Goal: Communication & Community: Answer question/provide support

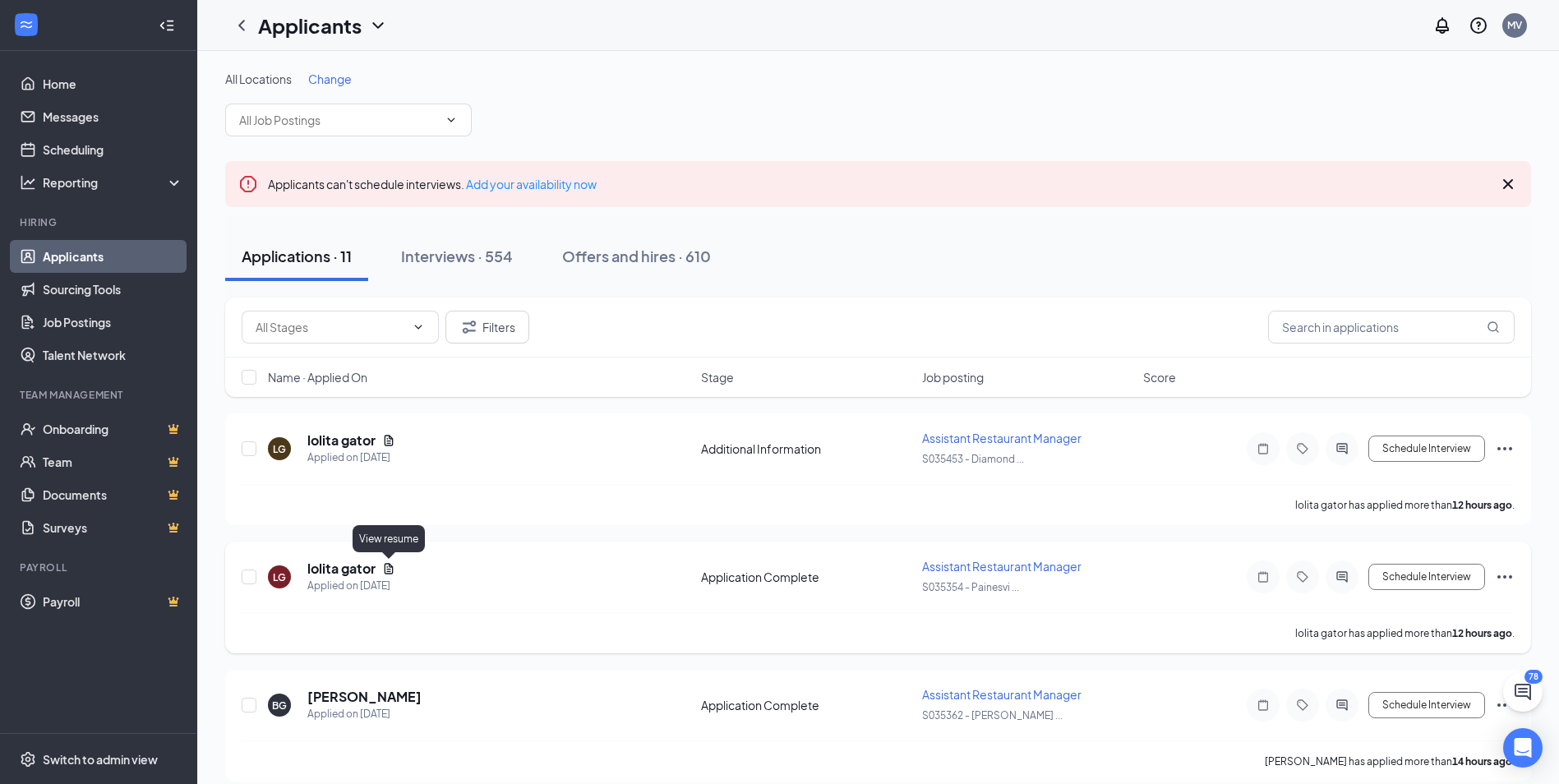
click at [388, 571] on icon "Document" at bounding box center [389, 568] width 9 height 10
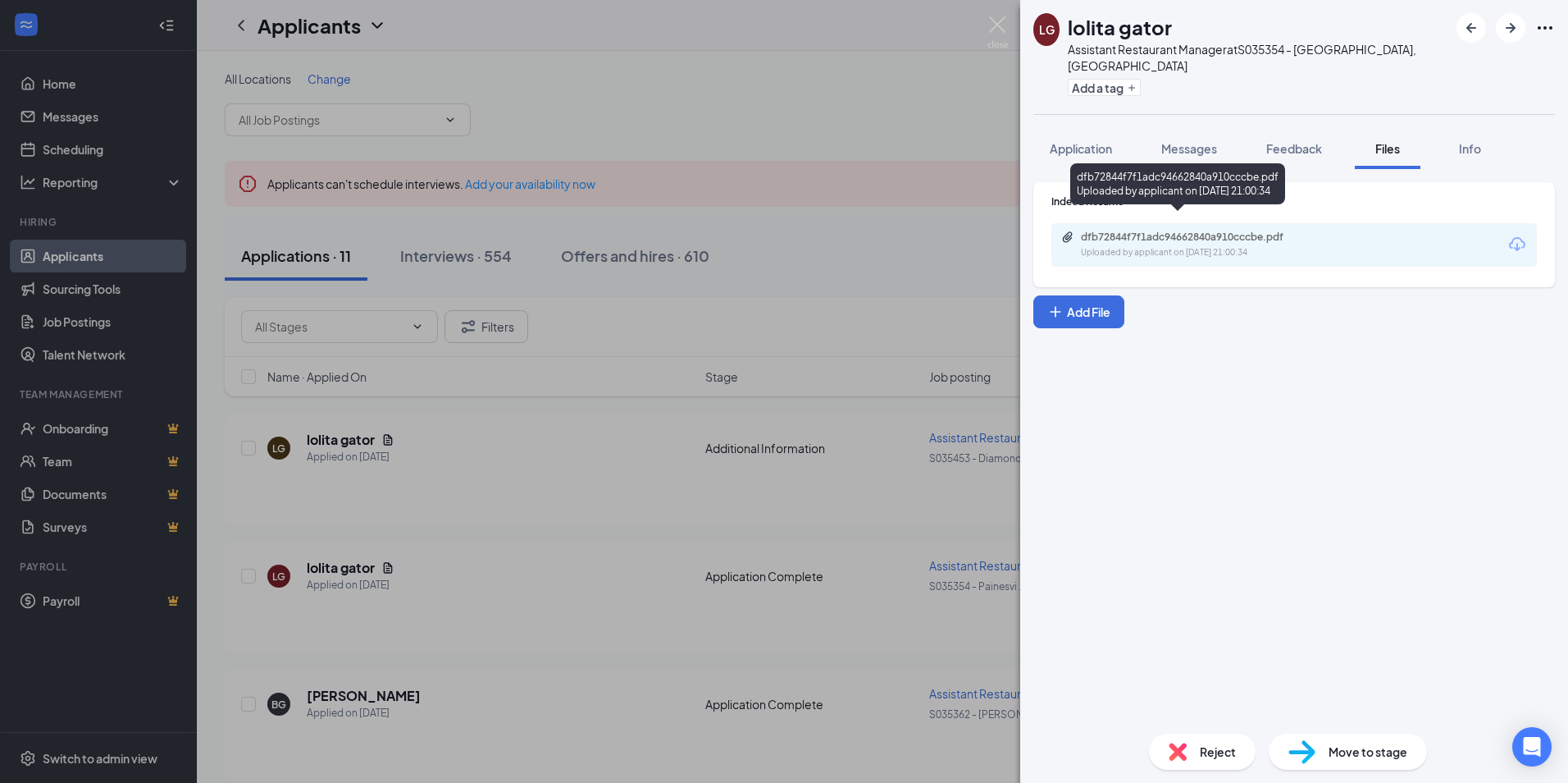
click at [1234, 246] on div "Uploaded by applicant on [DATE] 21:00:34" at bounding box center [1204, 252] width 246 height 13
drag, startPoint x: 874, startPoint y: 372, endPoint x: 900, endPoint y: 420, distance: 54.6
click at [874, 372] on div "LG lolita gator Assistant Restaurant Manager at S035354 - [GEOGRAPHIC_DATA], [G…" at bounding box center [784, 391] width 1568 height 783
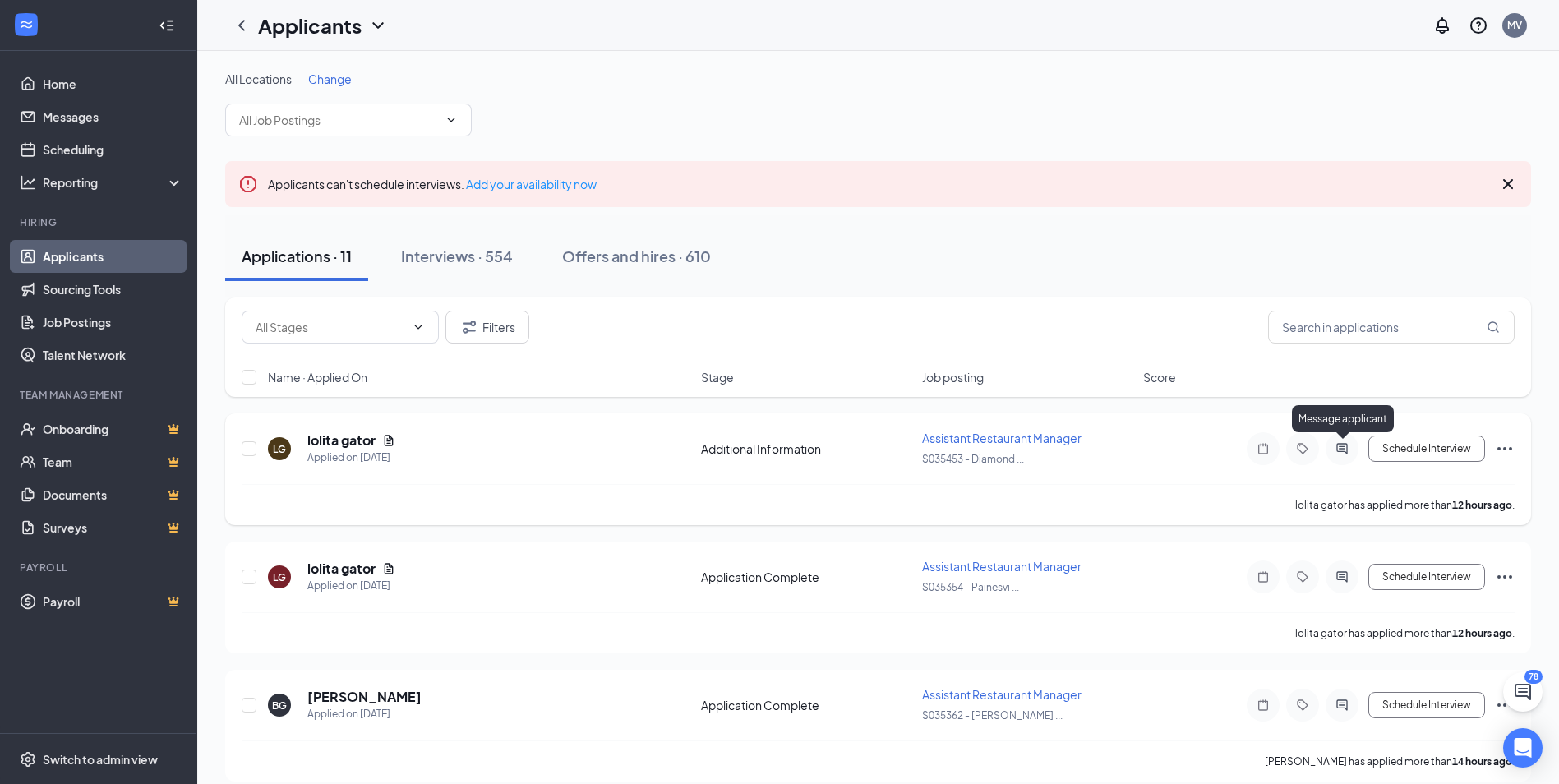
click at [1339, 449] on icon "ActiveChat" at bounding box center [1342, 448] width 20 height 13
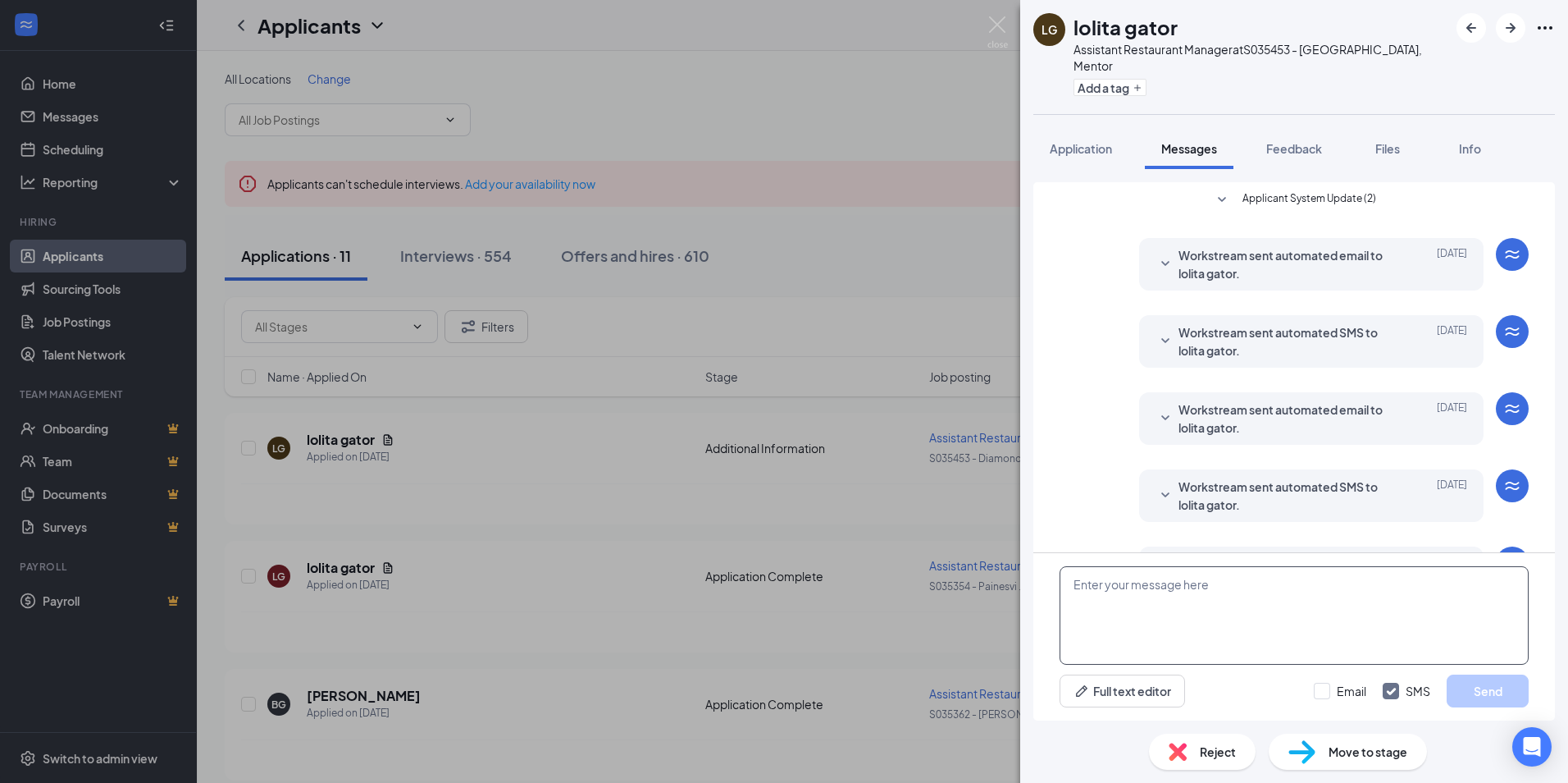
click at [1160, 625] on textarea at bounding box center [1293, 616] width 469 height 99
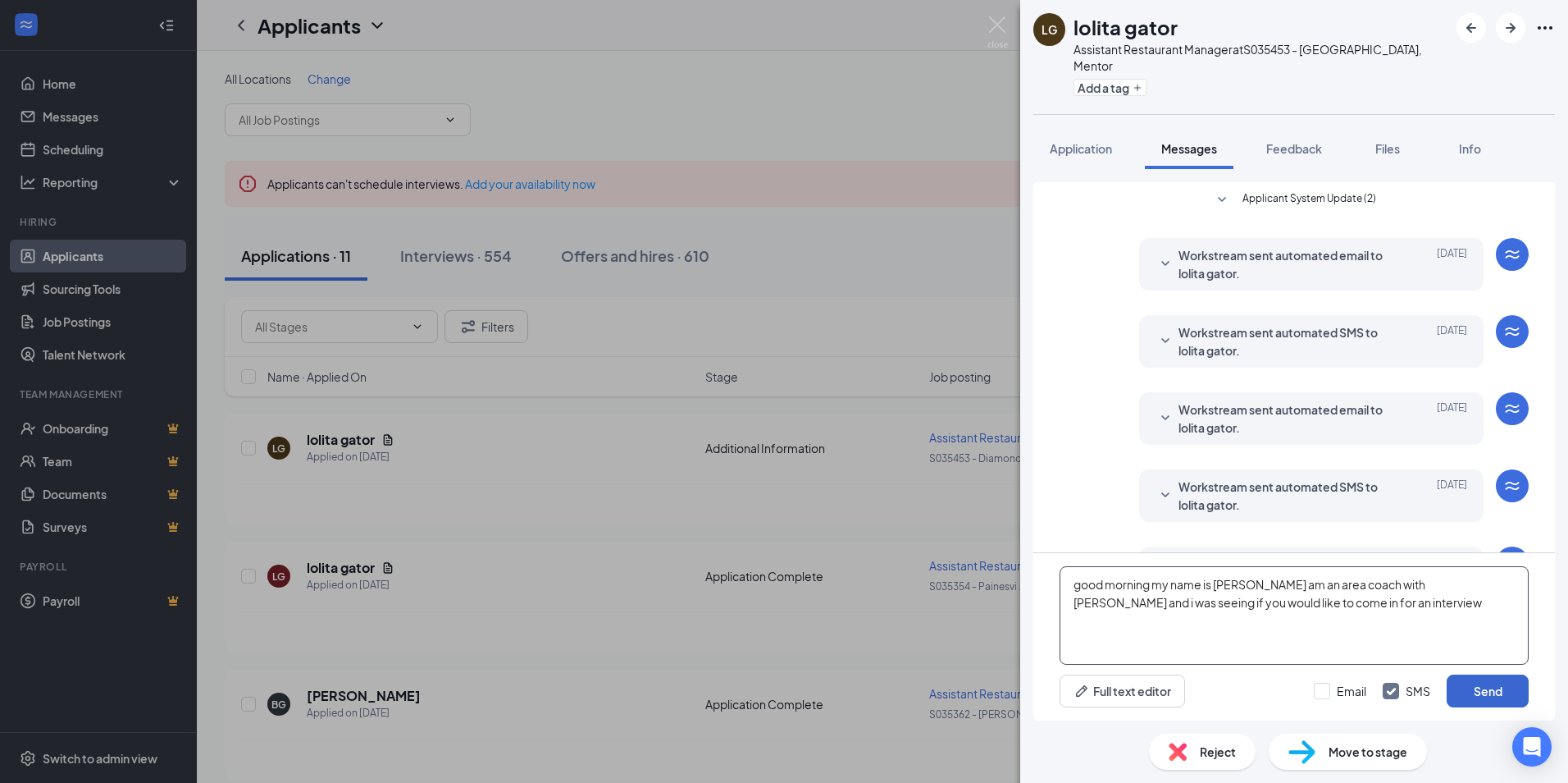
type textarea "good morning my name is [PERSON_NAME] am an area coach with [PERSON_NAME] and i…"
click at [1480, 682] on button "Send" at bounding box center [1487, 691] width 82 height 33
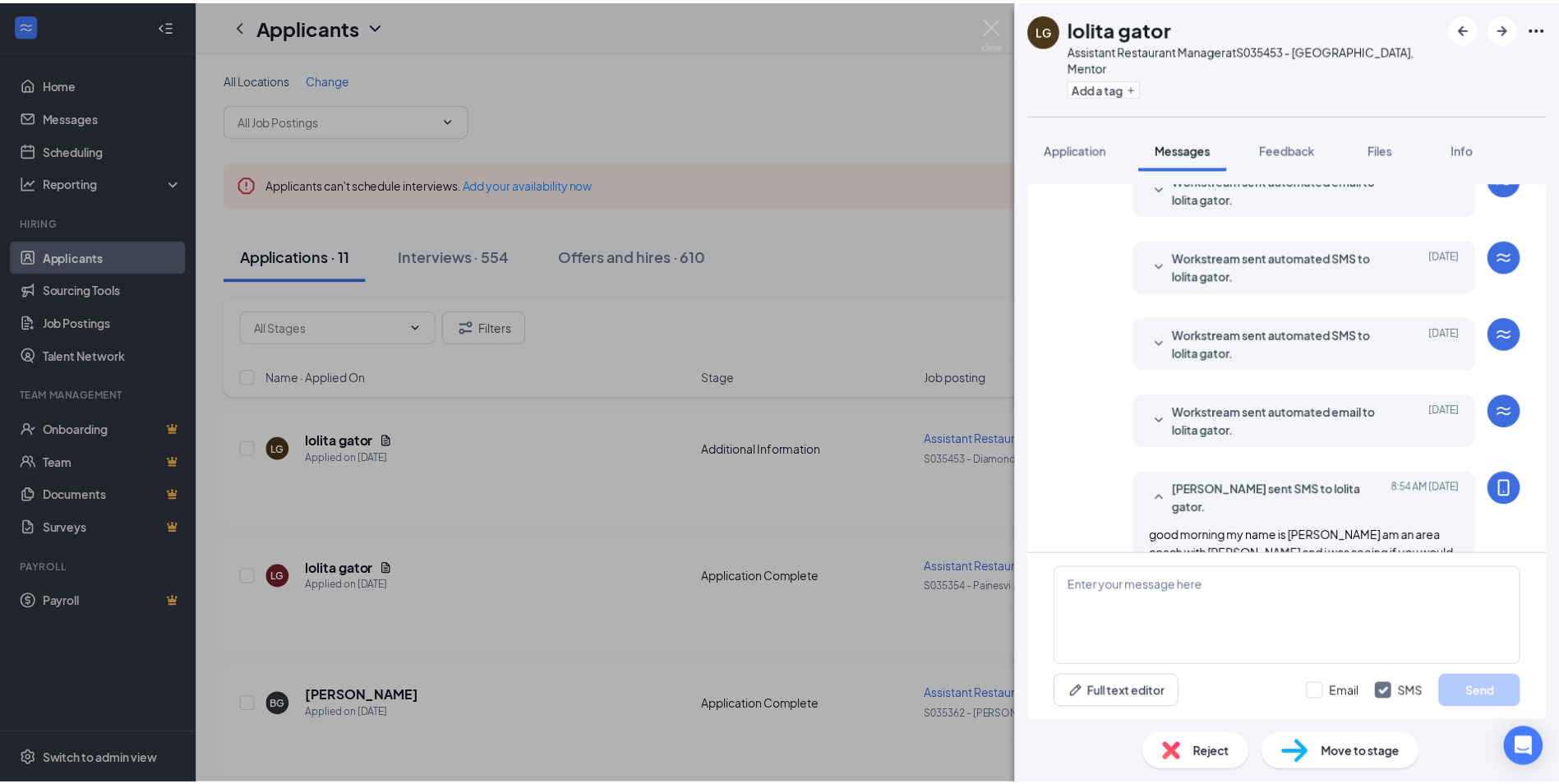
scroll to position [249, 0]
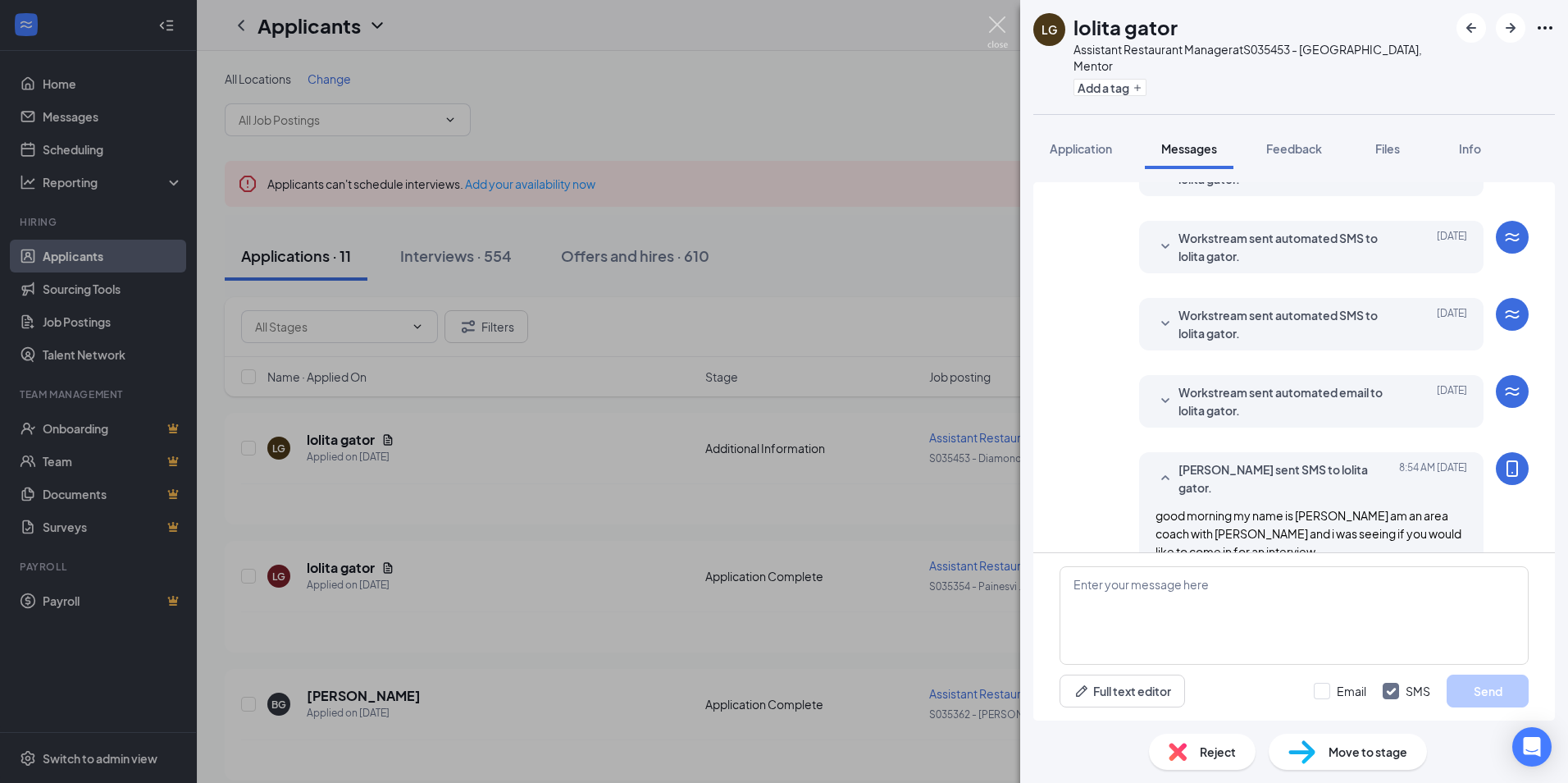
click at [990, 30] on img at bounding box center [998, 32] width 21 height 32
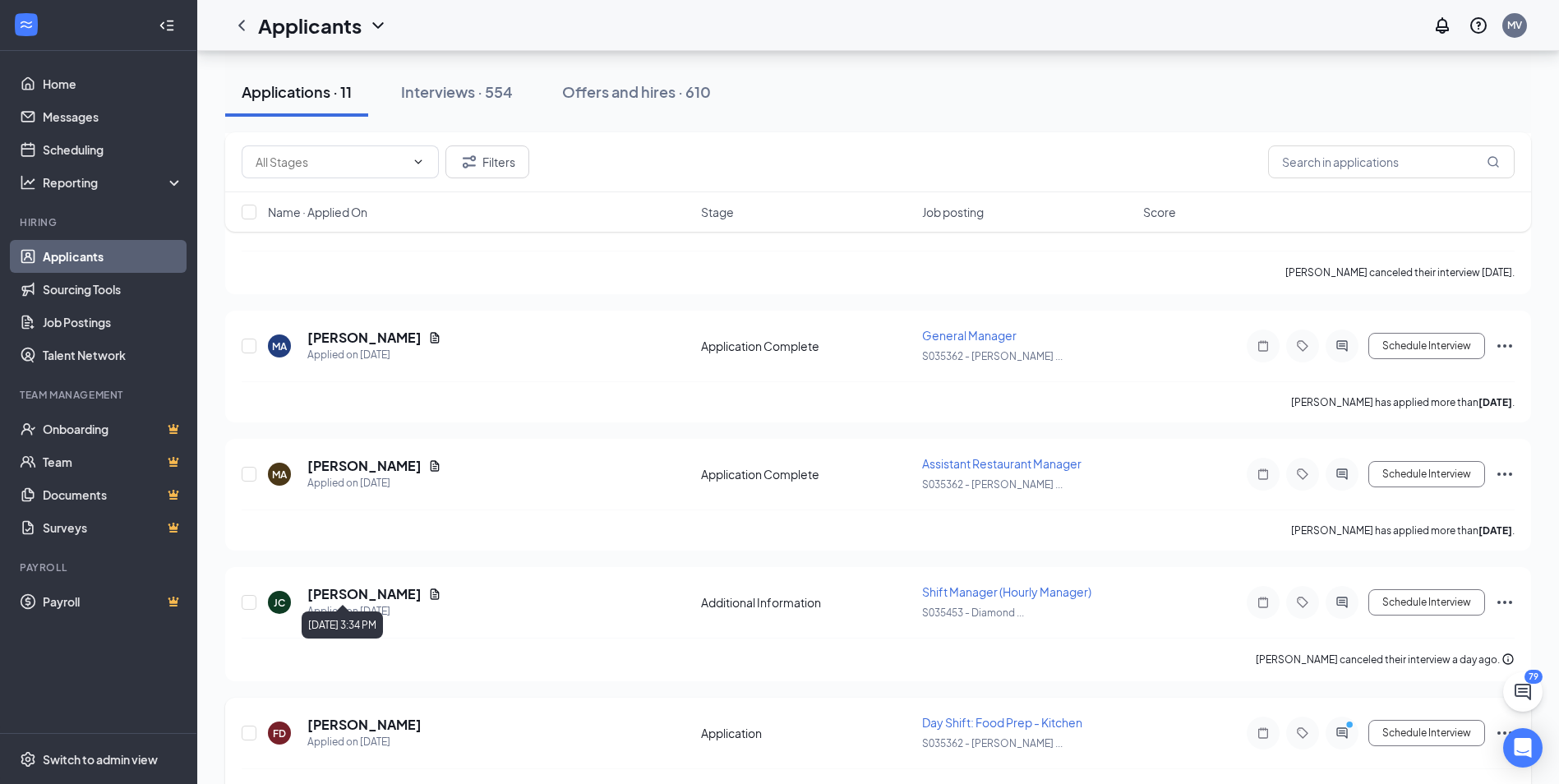
scroll to position [1088, 0]
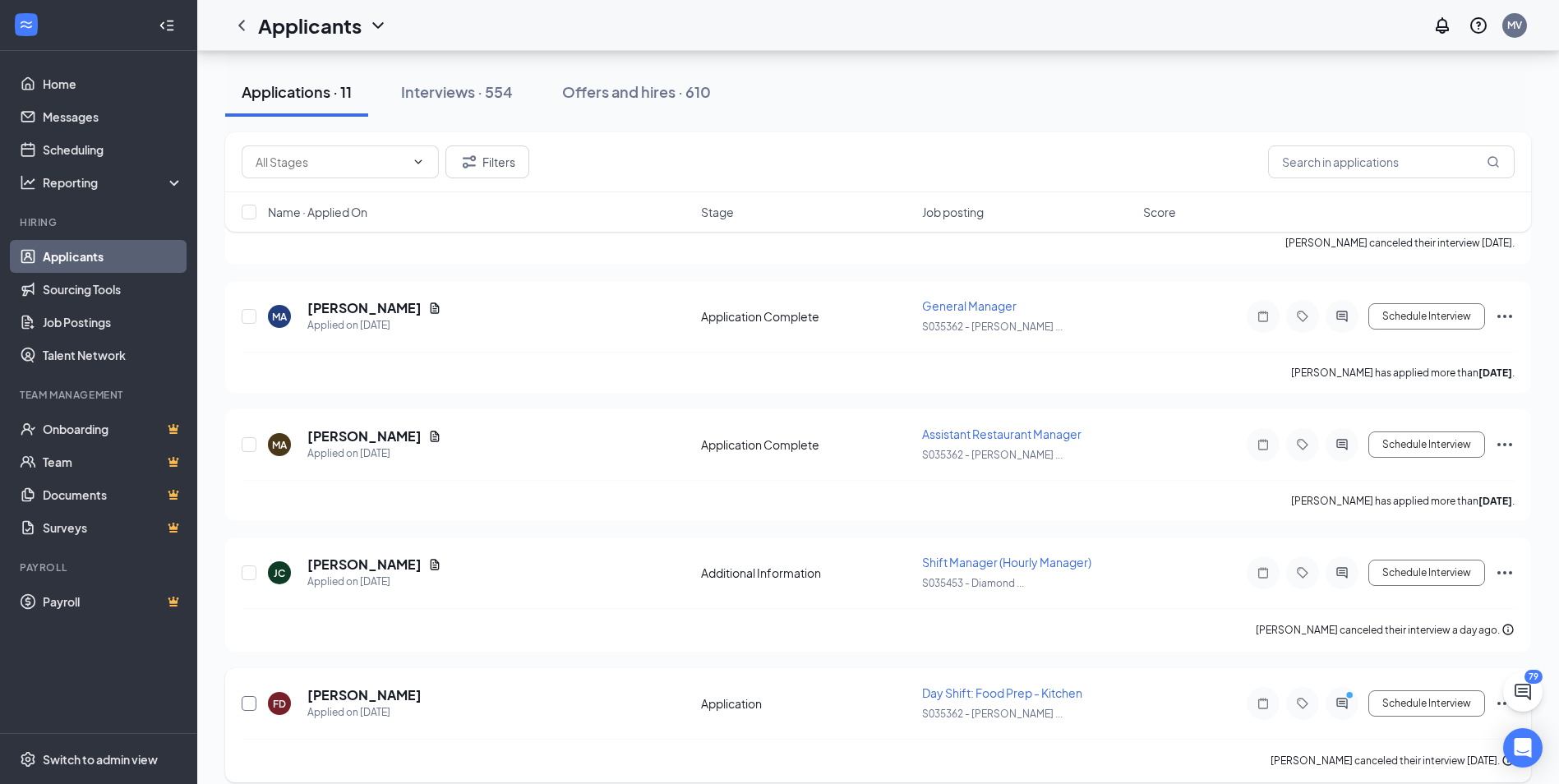
click at [247, 695] on input "checkbox" at bounding box center [248, 702] width 15 height 15
checkbox input "true"
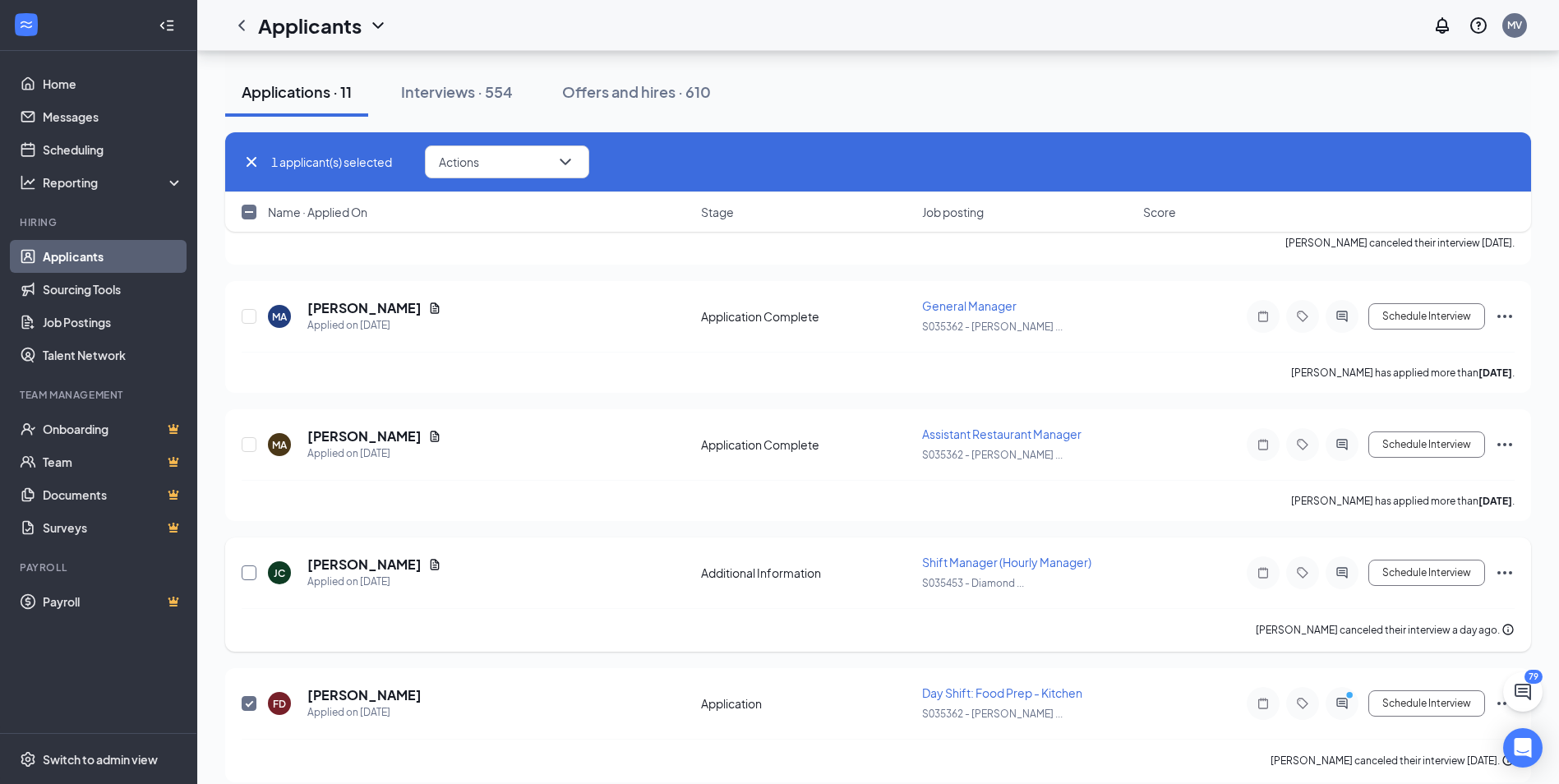
click at [249, 565] on input "checkbox" at bounding box center [248, 572] width 15 height 15
checkbox input "true"
click at [249, 437] on input "checkbox" at bounding box center [248, 444] width 15 height 15
checkbox input "true"
click at [245, 309] on input "checkbox" at bounding box center [248, 316] width 15 height 15
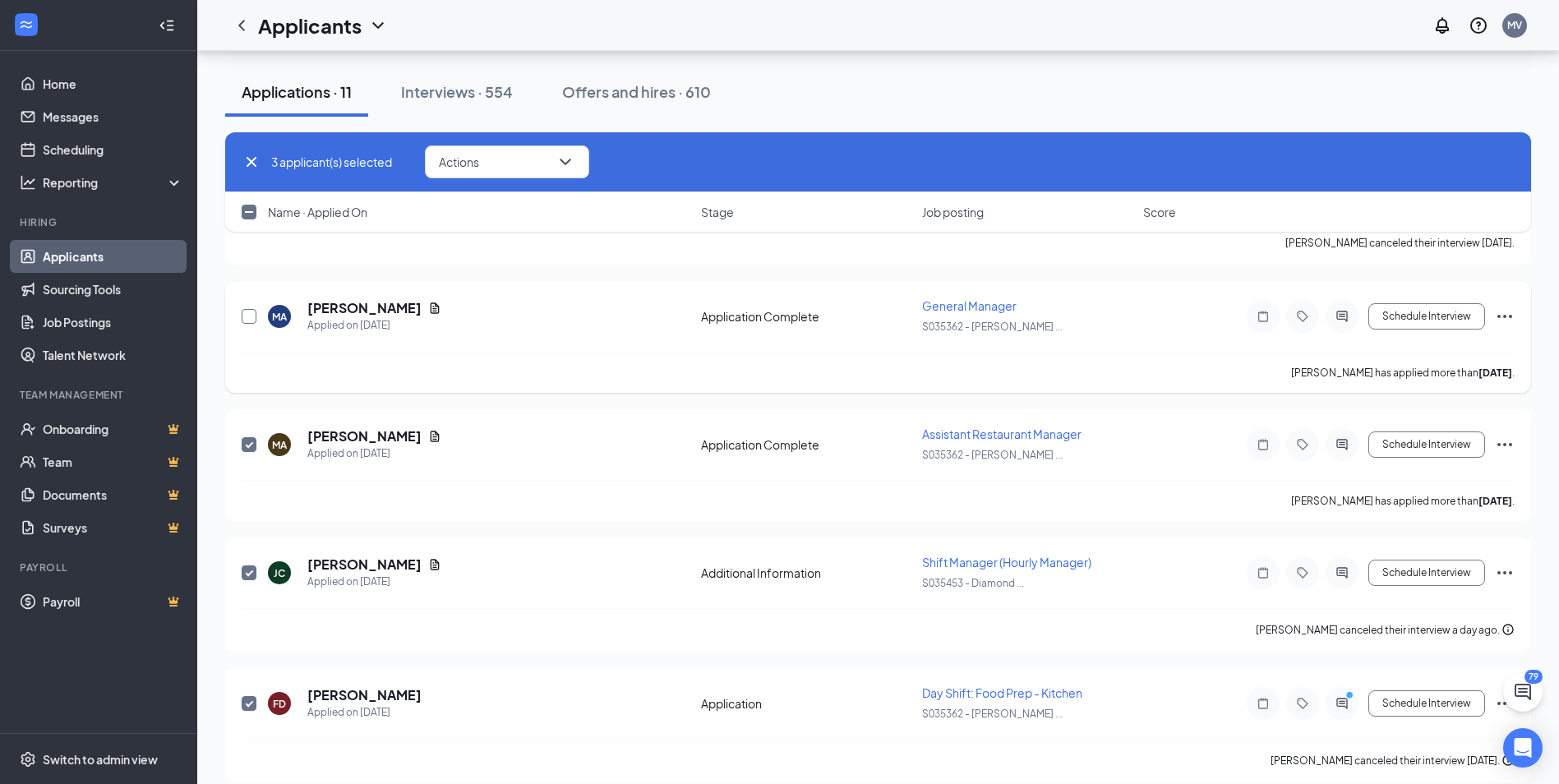
checkbox input "true"
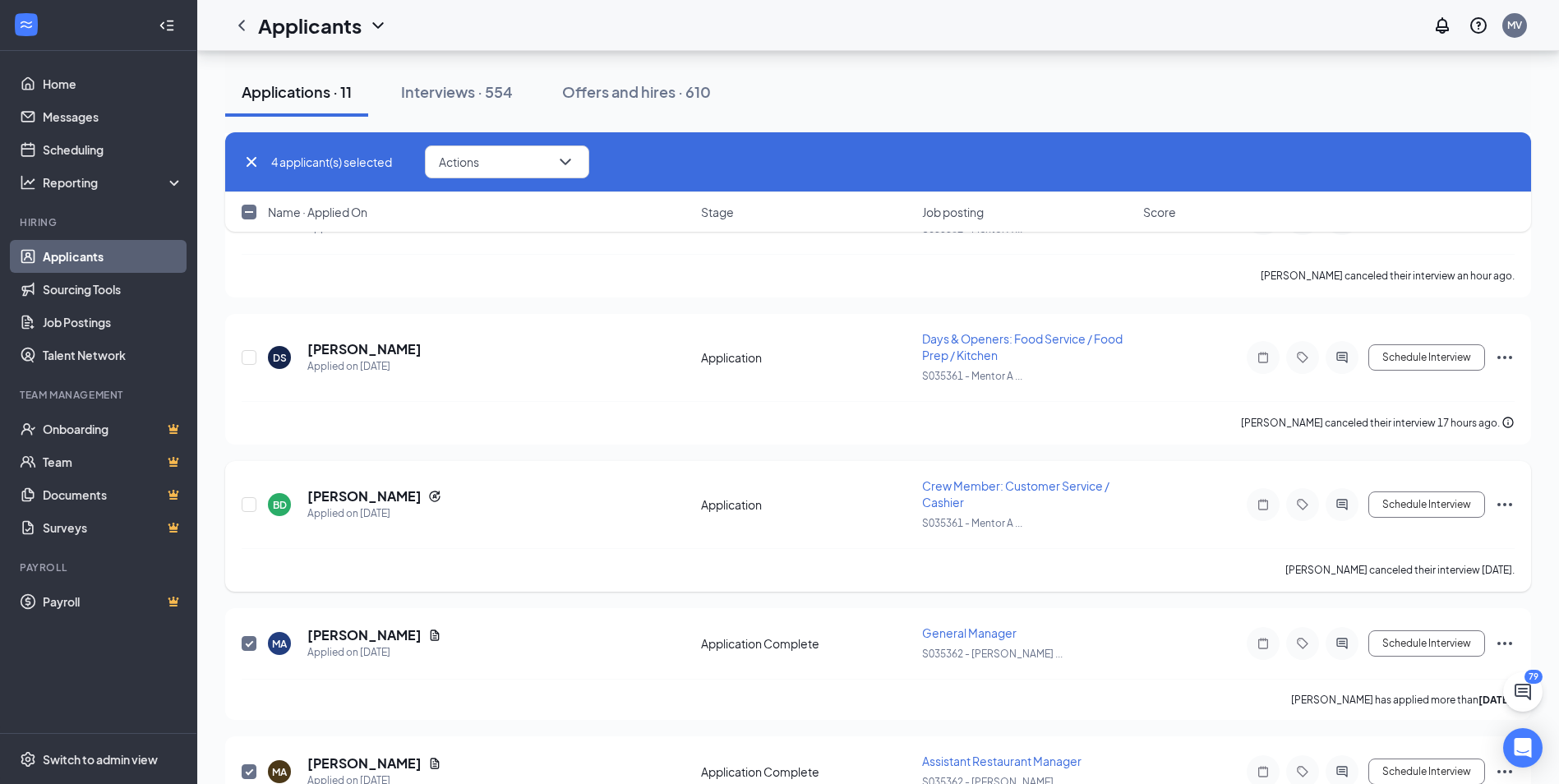
scroll to position [759, 0]
click at [248, 498] on input "checkbox" at bounding box center [248, 505] width 15 height 15
checkbox input "true"
click at [251, 352] on input "checkbox" at bounding box center [248, 359] width 15 height 15
checkbox input "true"
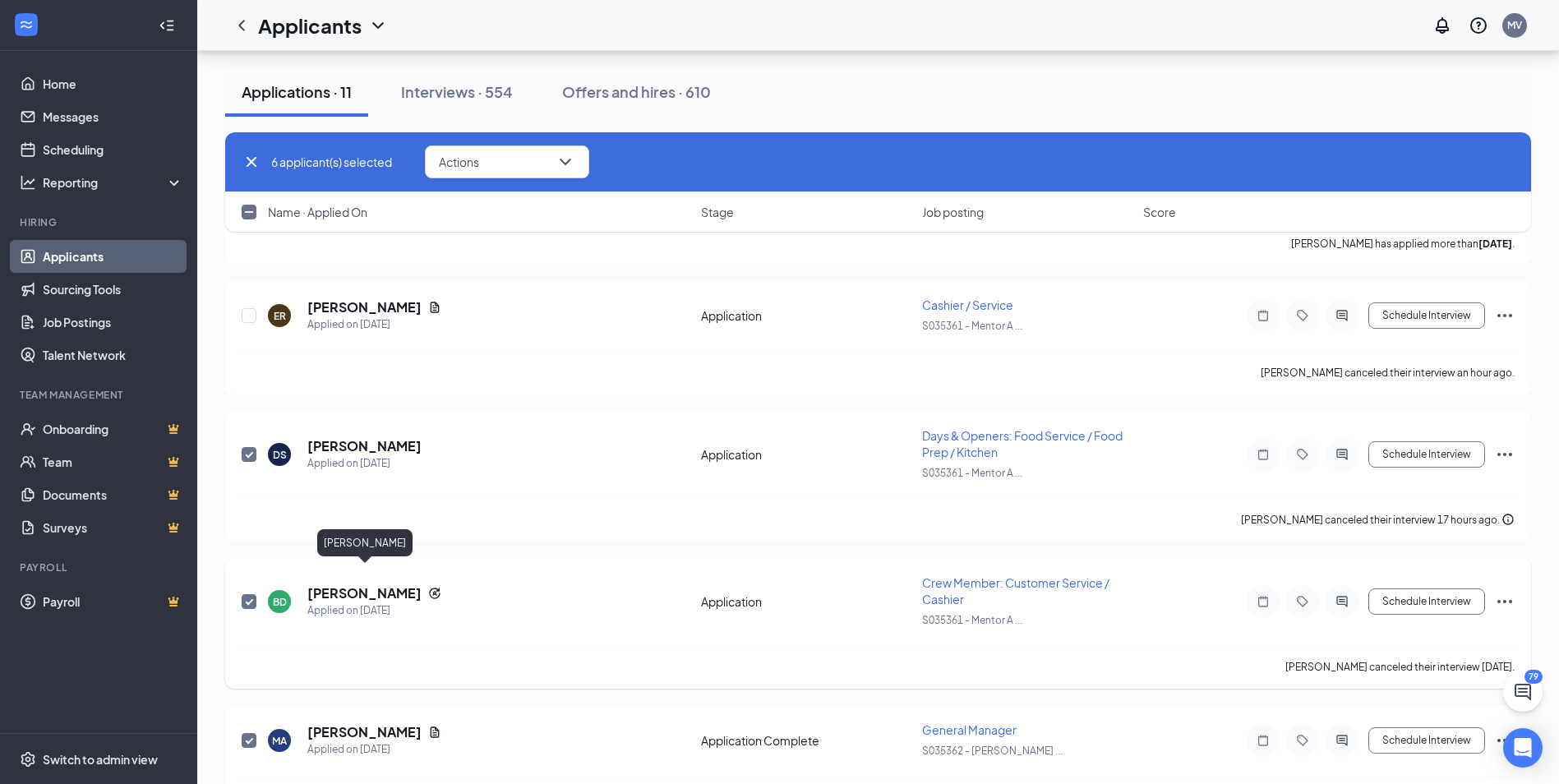
scroll to position [512, 0]
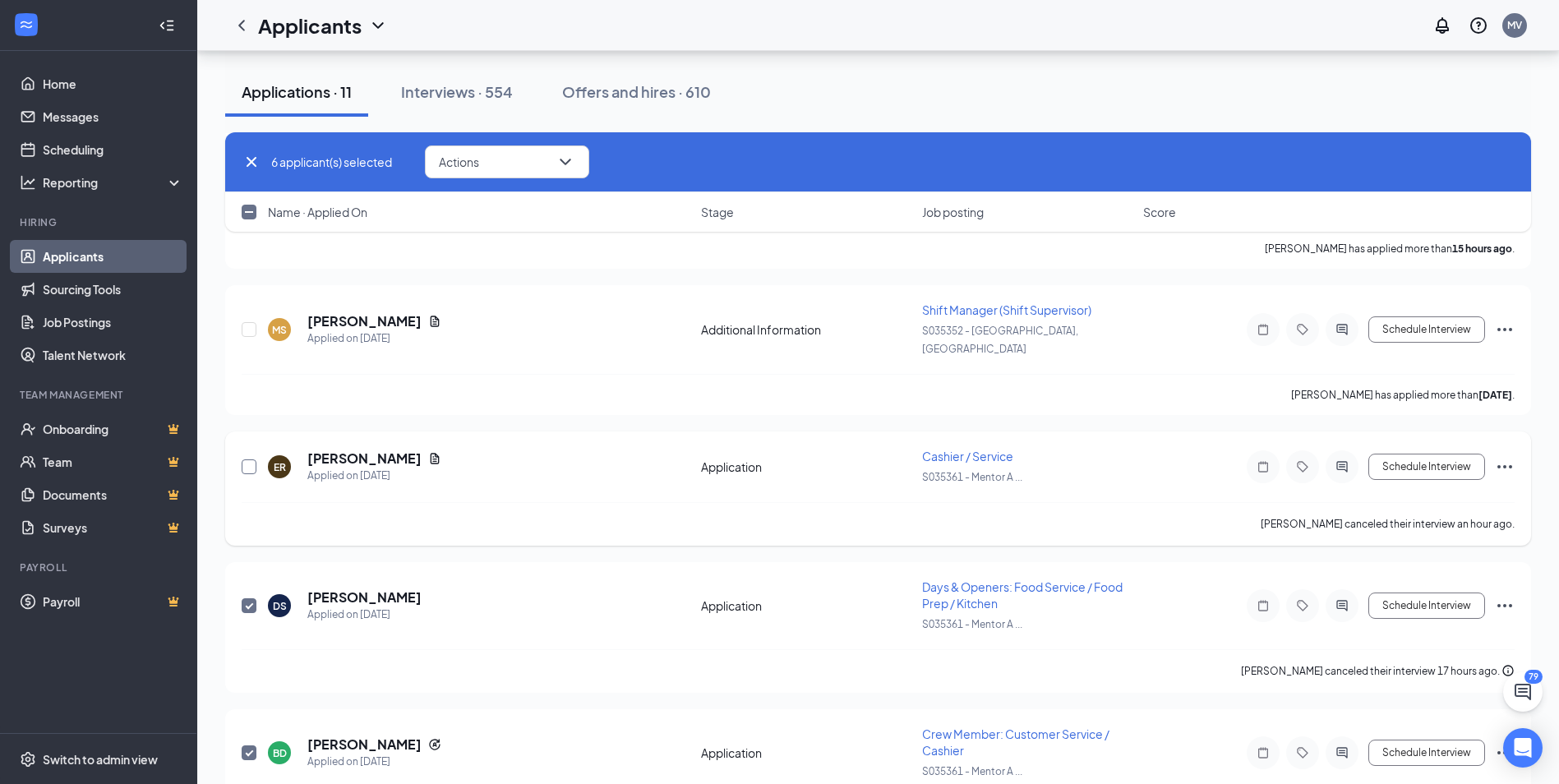
click at [248, 459] on input "checkbox" at bounding box center [248, 466] width 15 height 15
checkbox input "true"
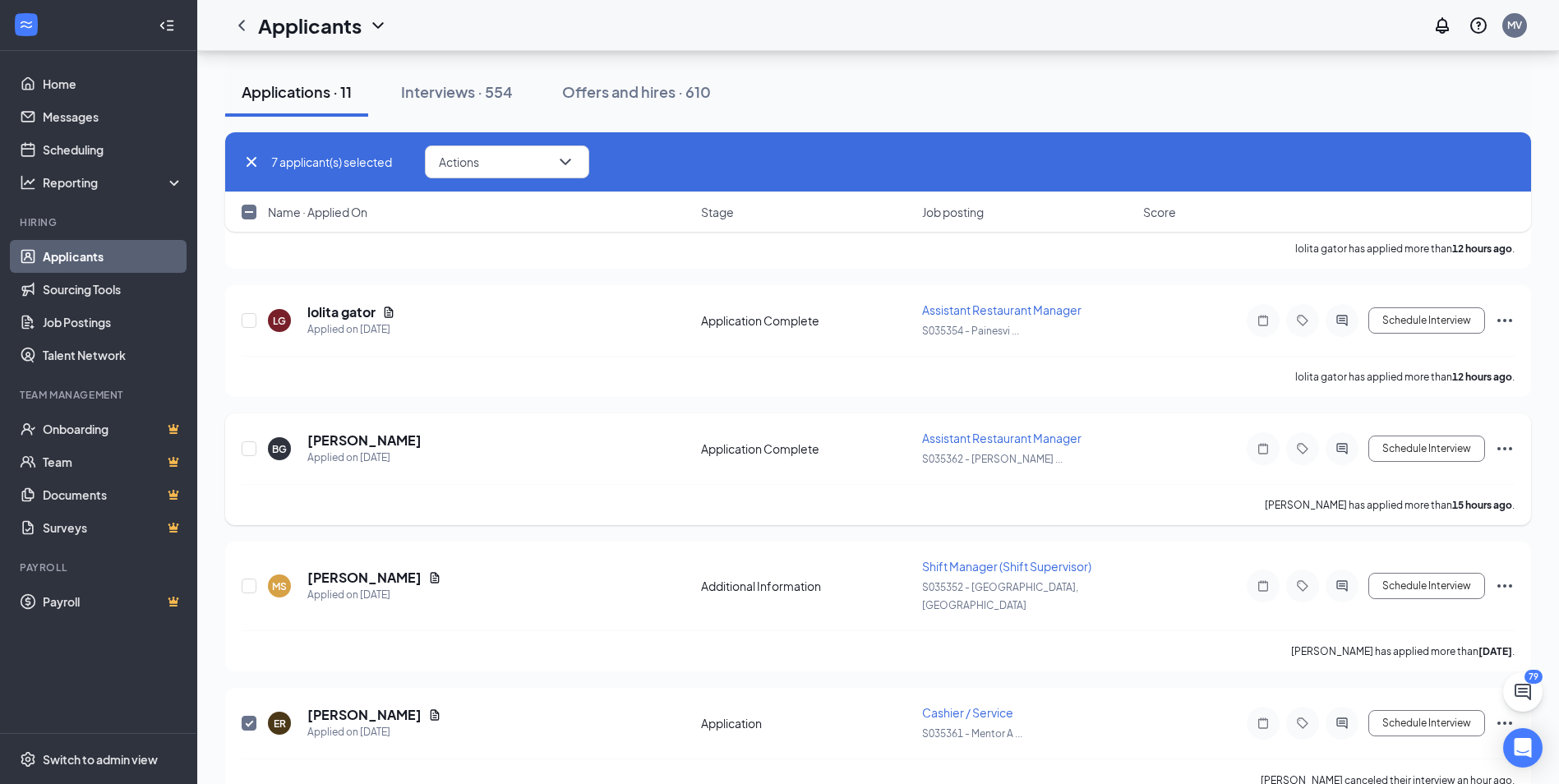
scroll to position [184, 0]
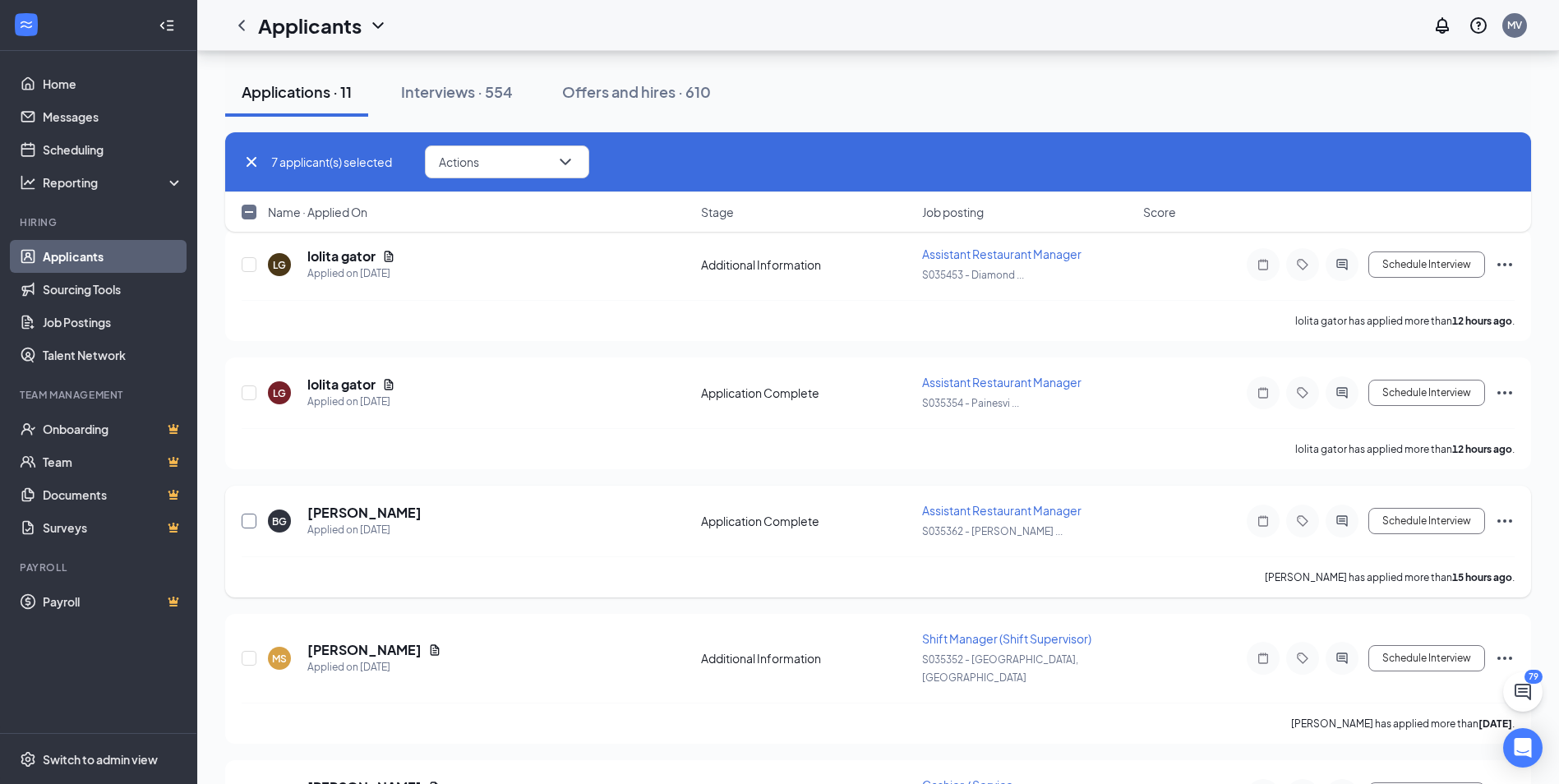
click at [249, 524] on input "checkbox" at bounding box center [248, 520] width 15 height 15
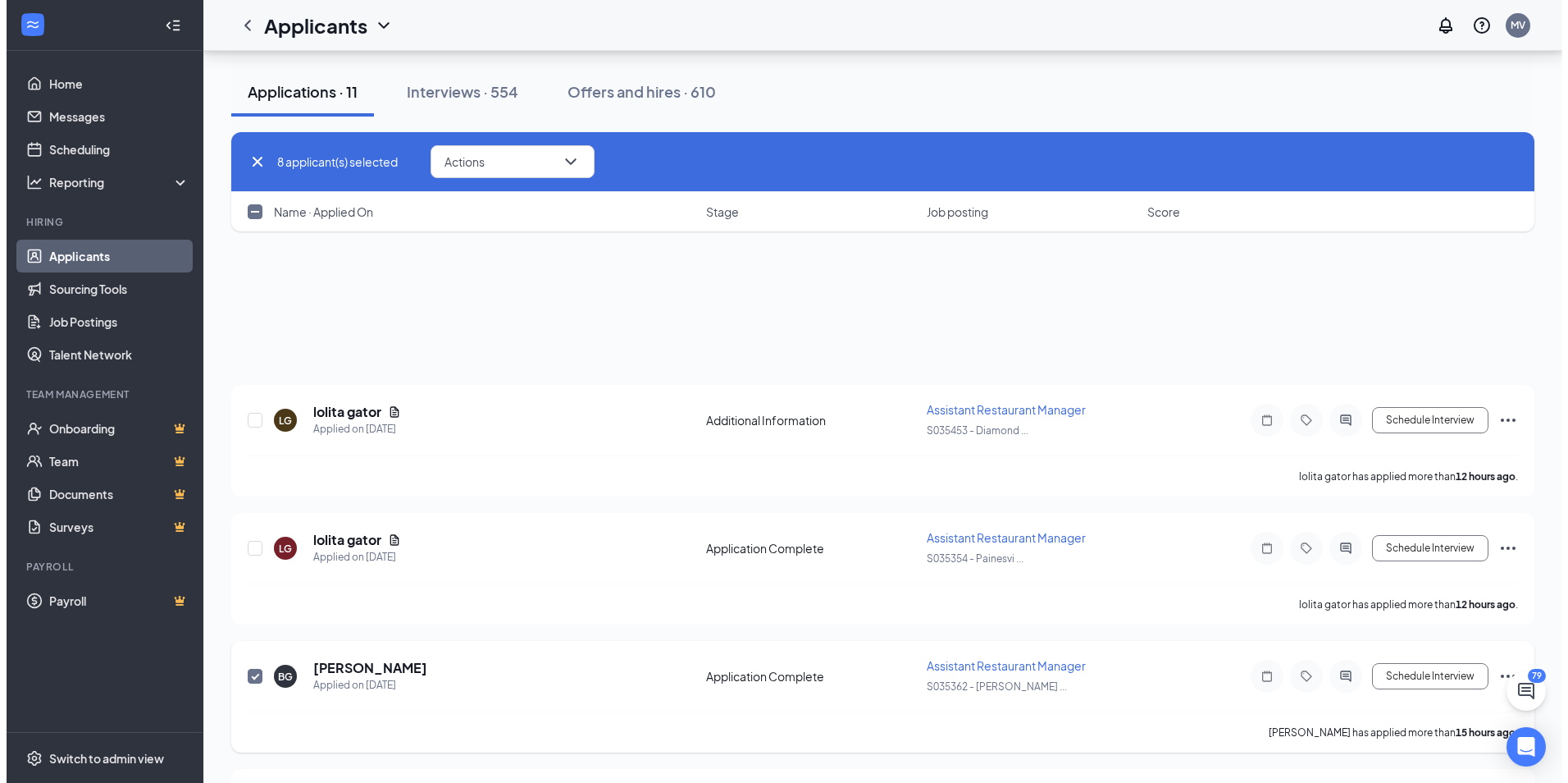
scroll to position [0, 0]
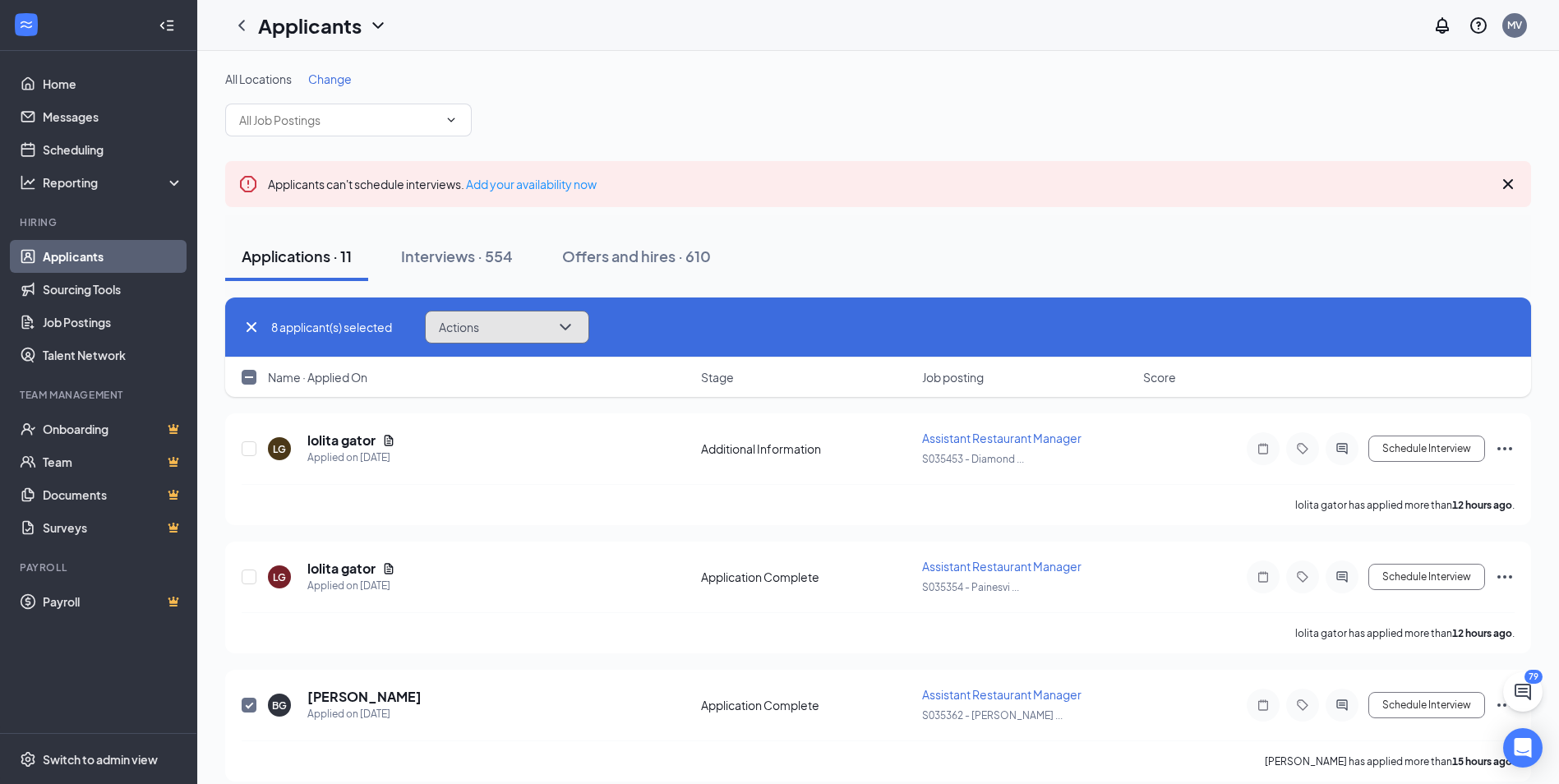
click at [563, 329] on icon "ChevronDown" at bounding box center [565, 326] width 20 height 20
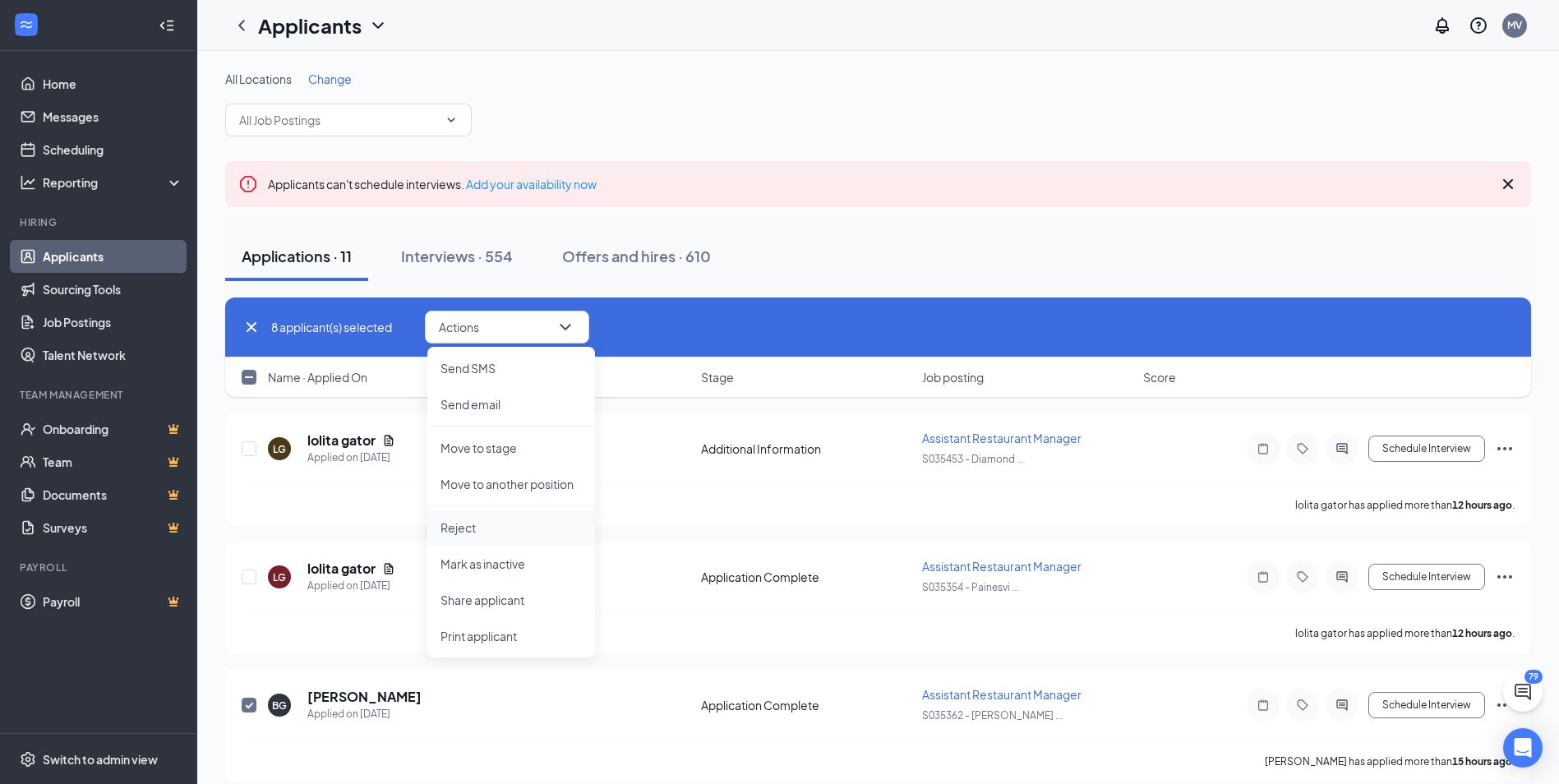
click at [470, 532] on p "Reject" at bounding box center [511, 527] width 142 height 16
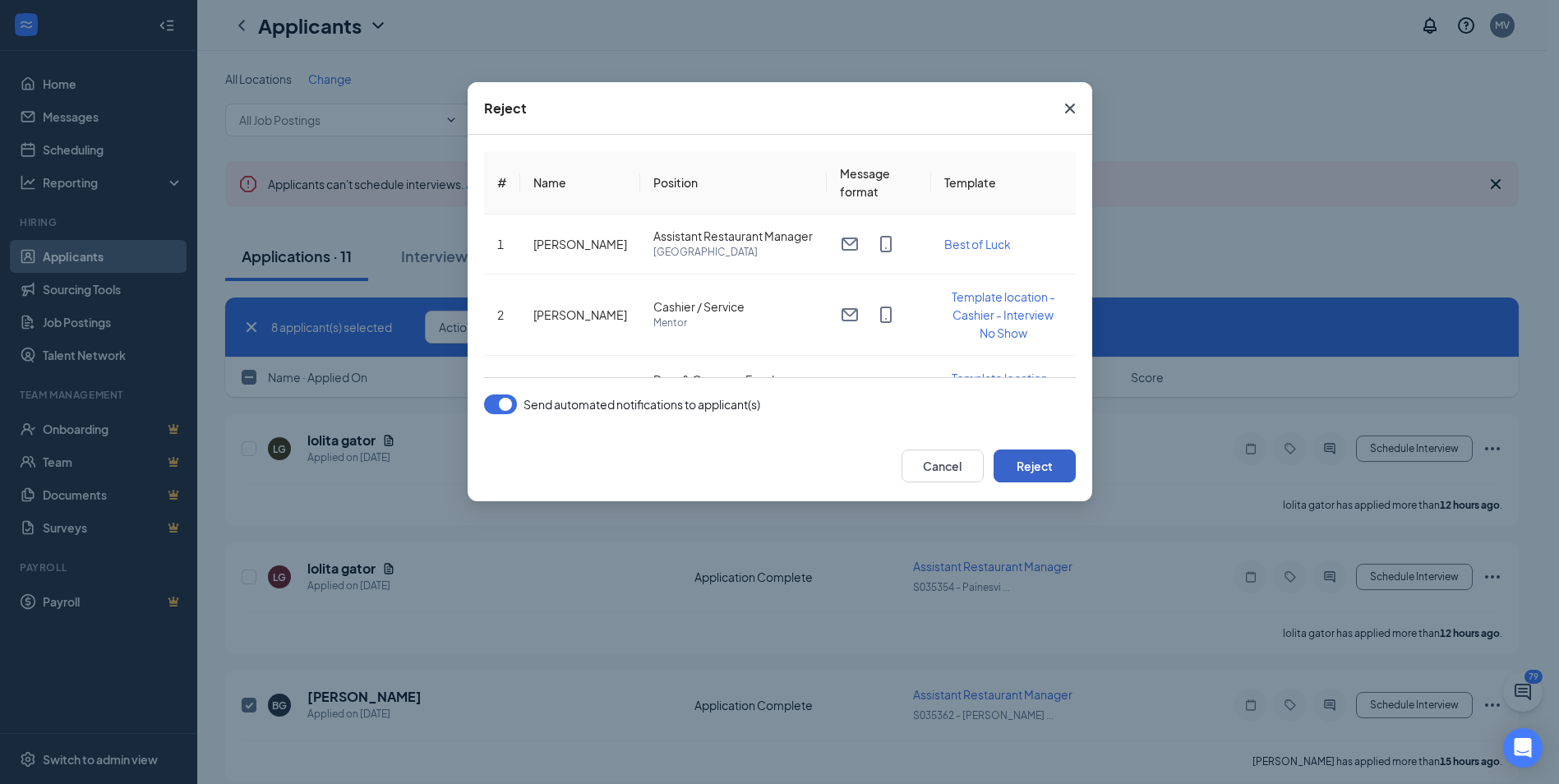
click at [1054, 460] on button "Reject" at bounding box center [1034, 465] width 83 height 33
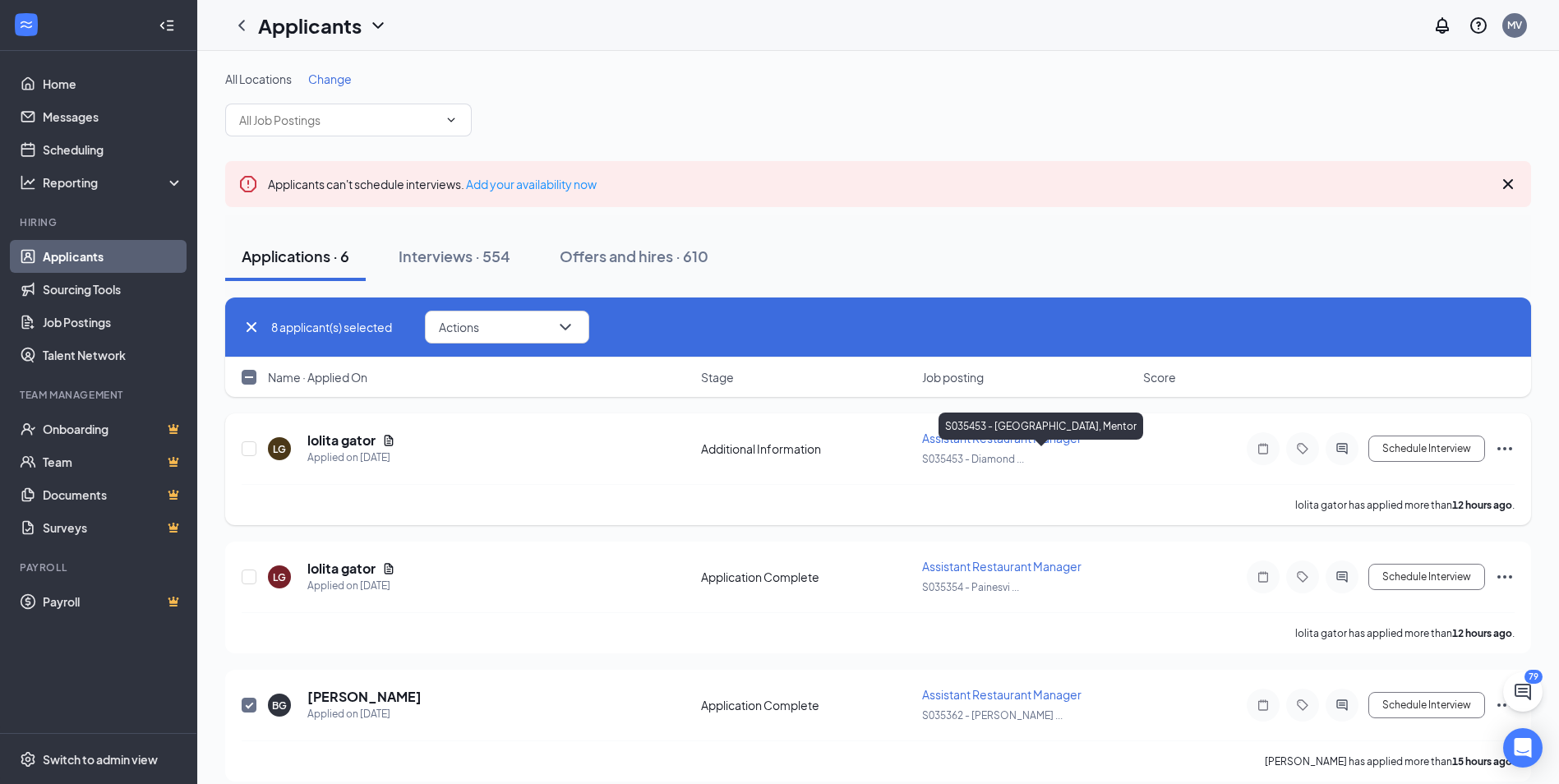
checkbox input "false"
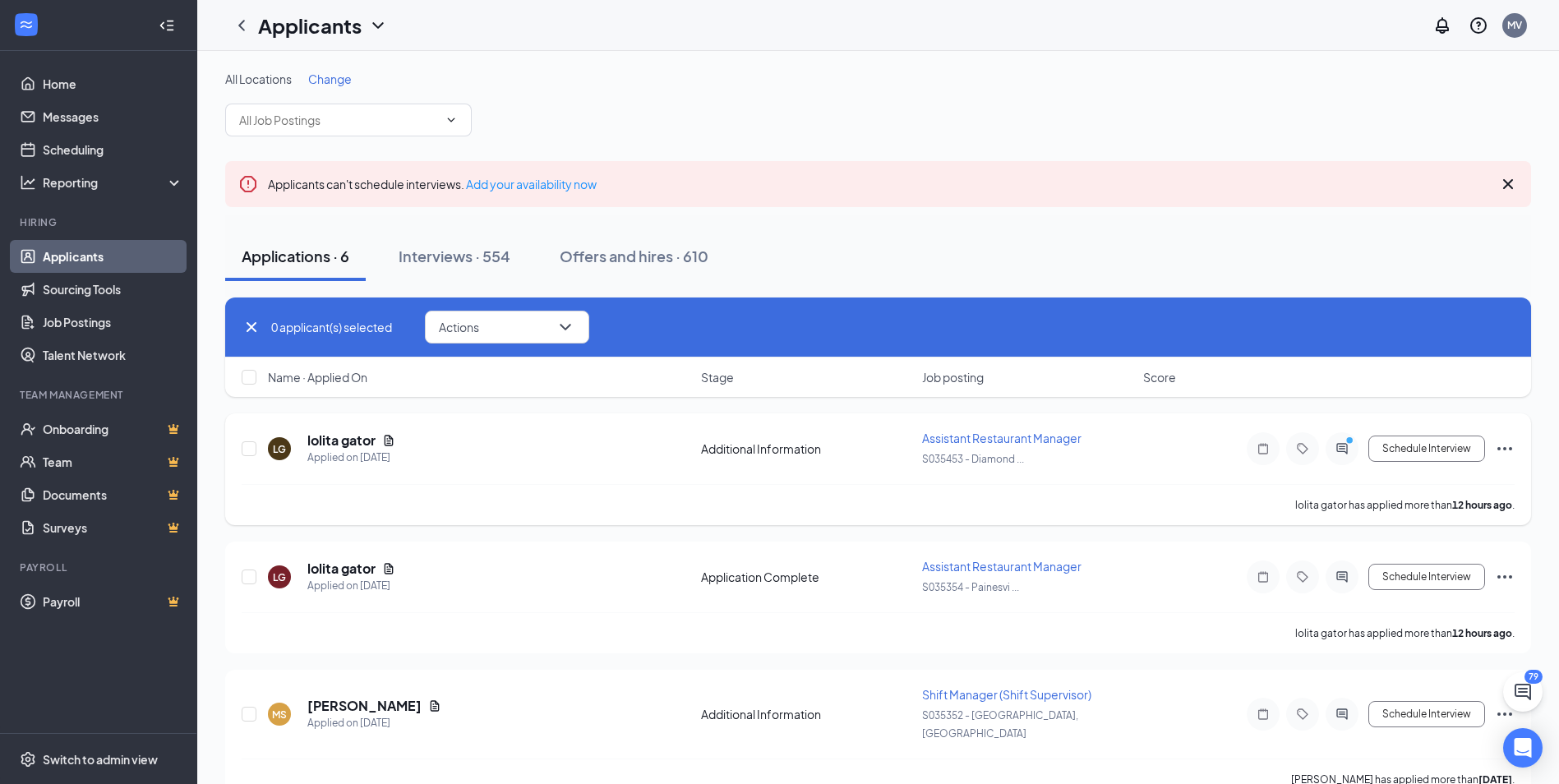
click at [1347, 458] on div at bounding box center [1342, 449] width 33 height 33
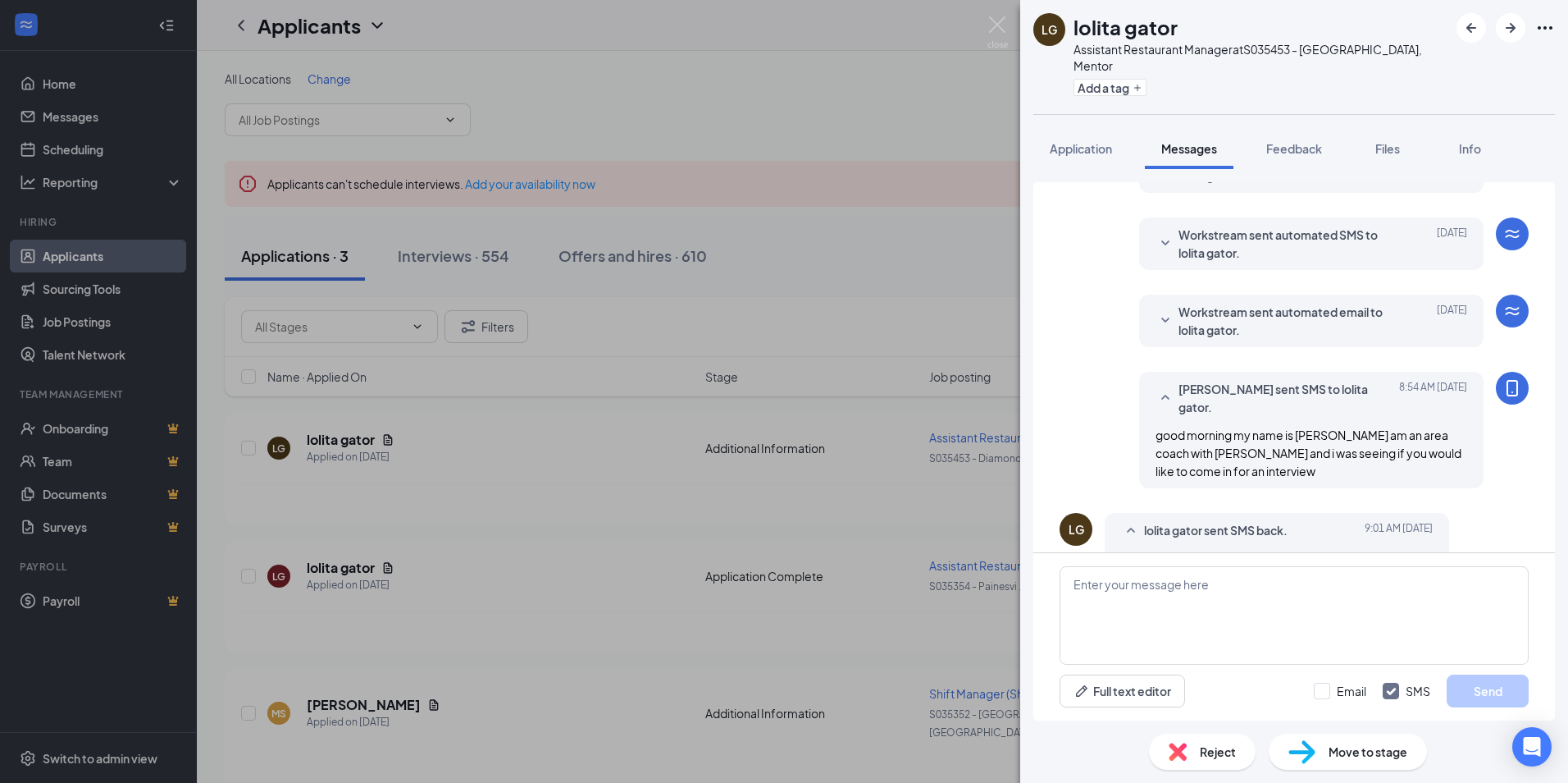
scroll to position [337, 0]
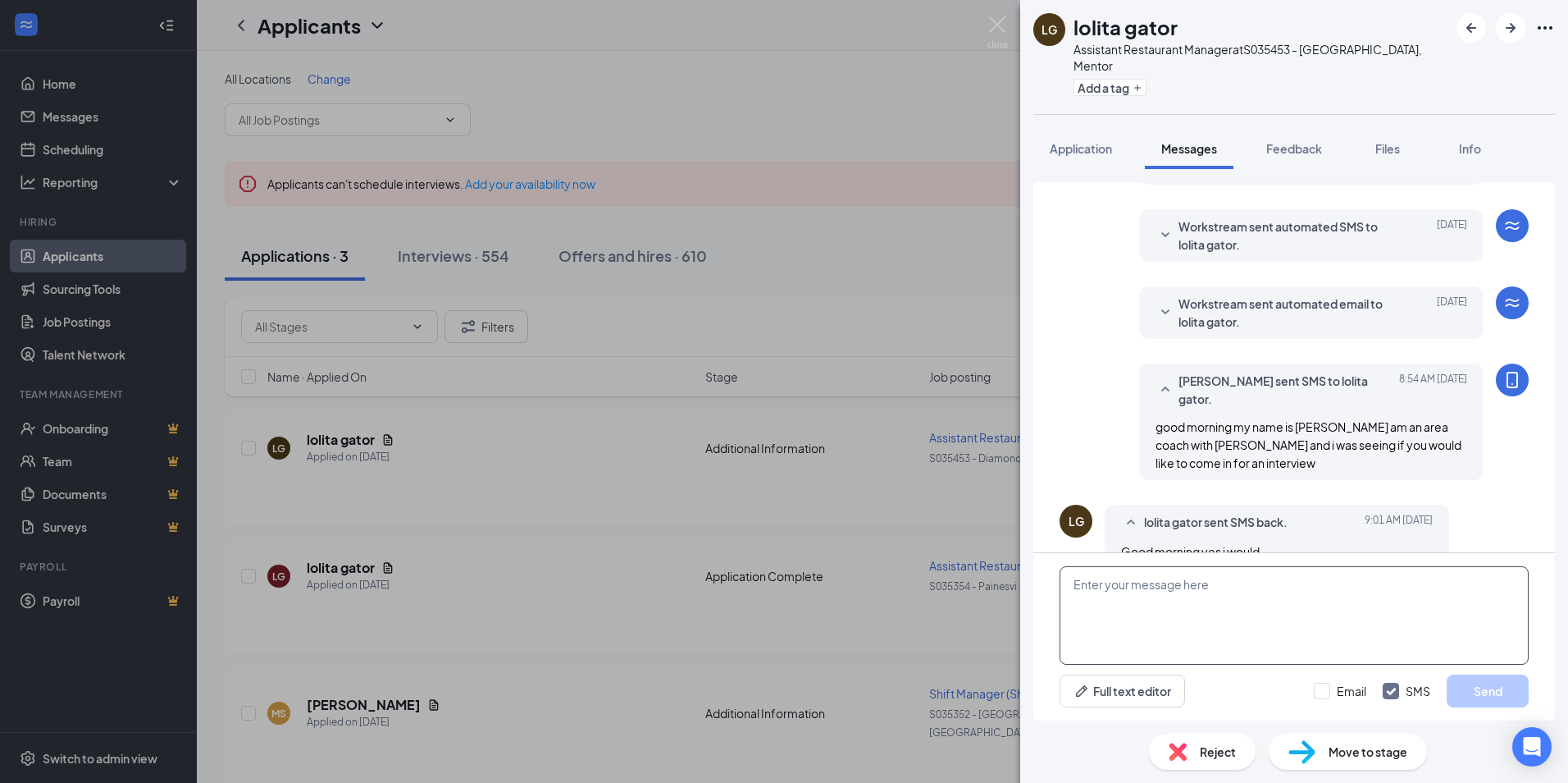
click at [1167, 616] on textarea at bounding box center [1293, 616] width 469 height 99
type textarea "when would you be able to meet for an interview"
click at [1491, 690] on button "Send" at bounding box center [1487, 691] width 82 height 33
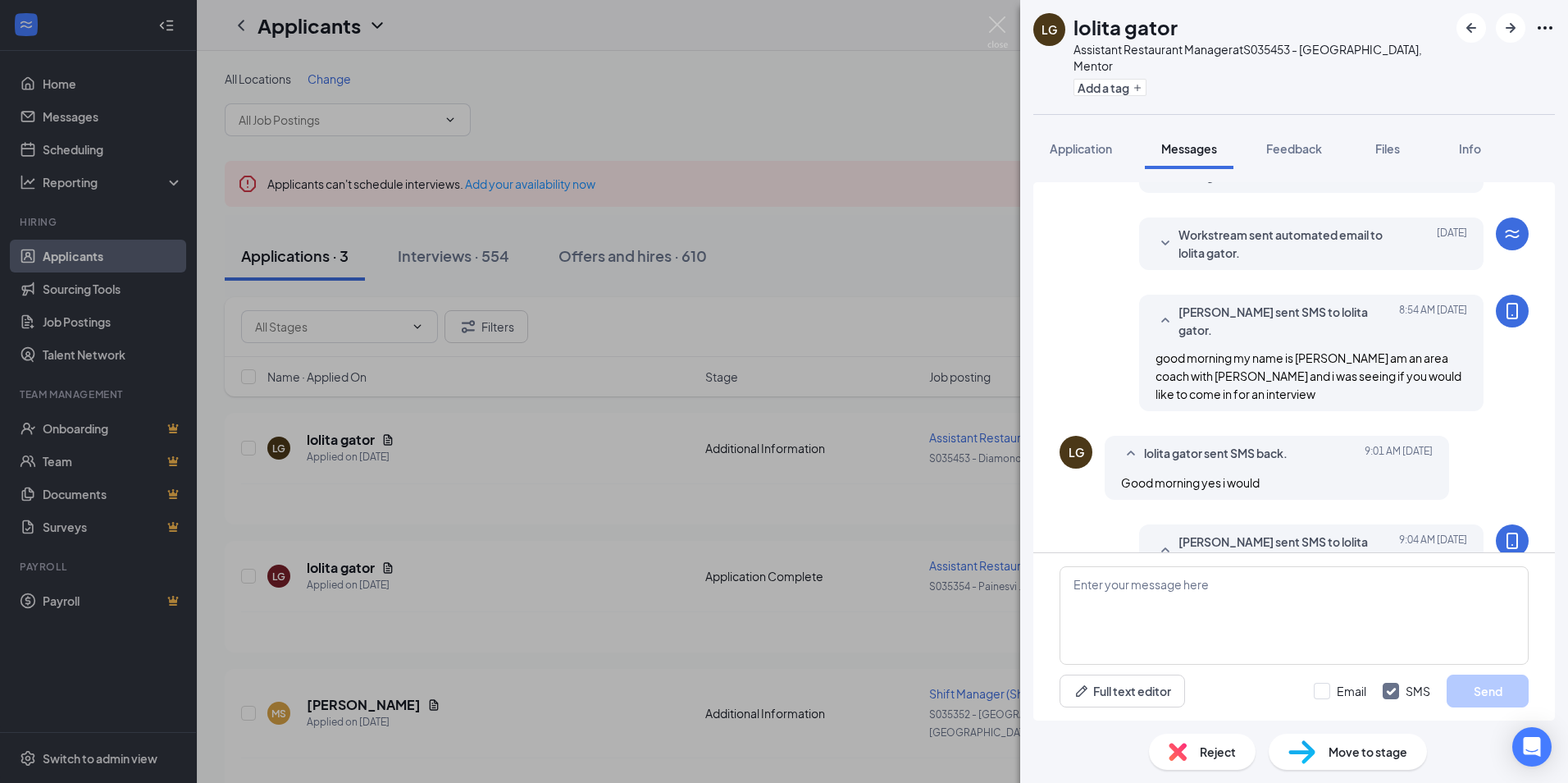
scroll to position [426, 0]
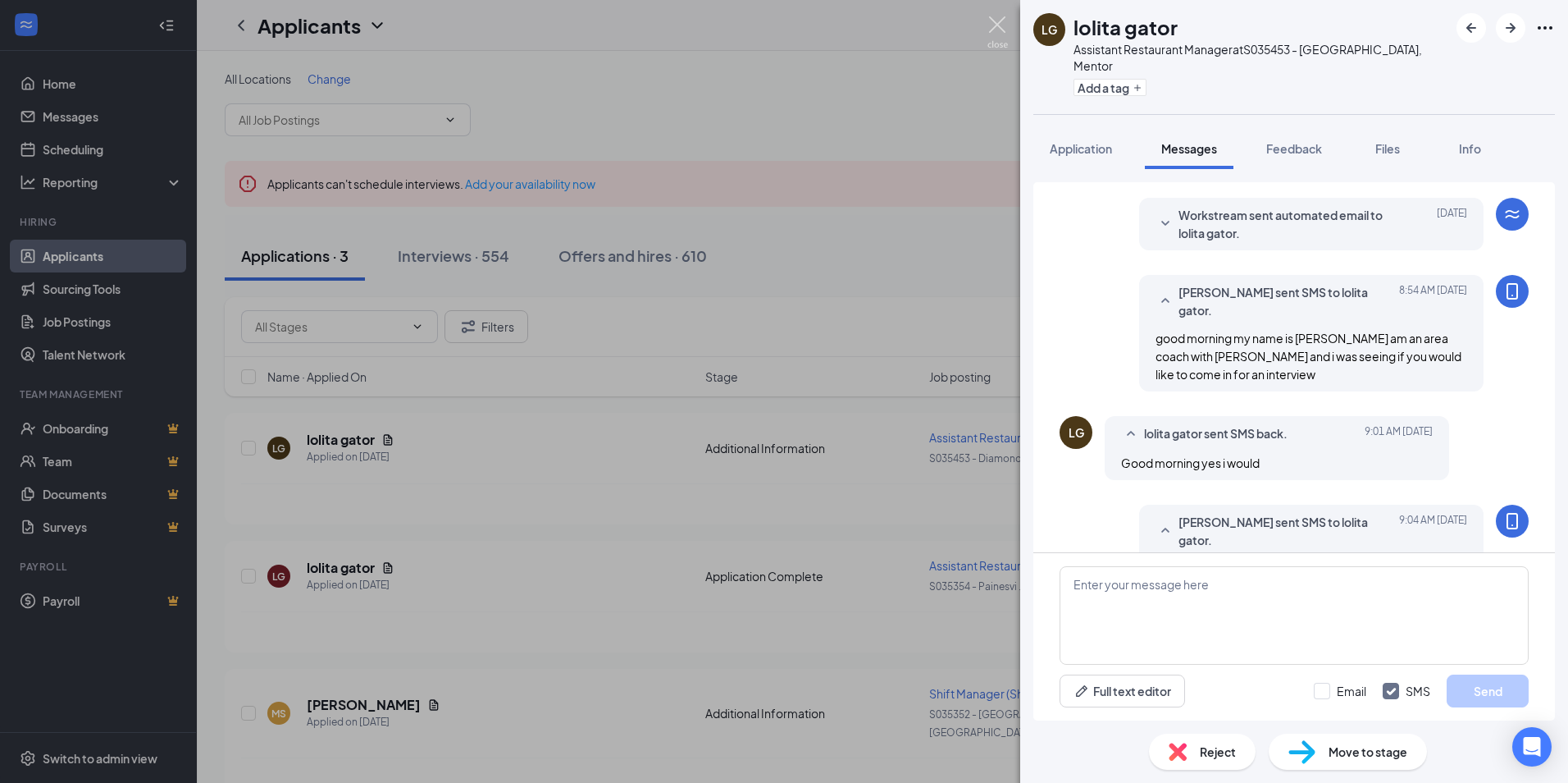
click at [992, 25] on img at bounding box center [998, 32] width 21 height 32
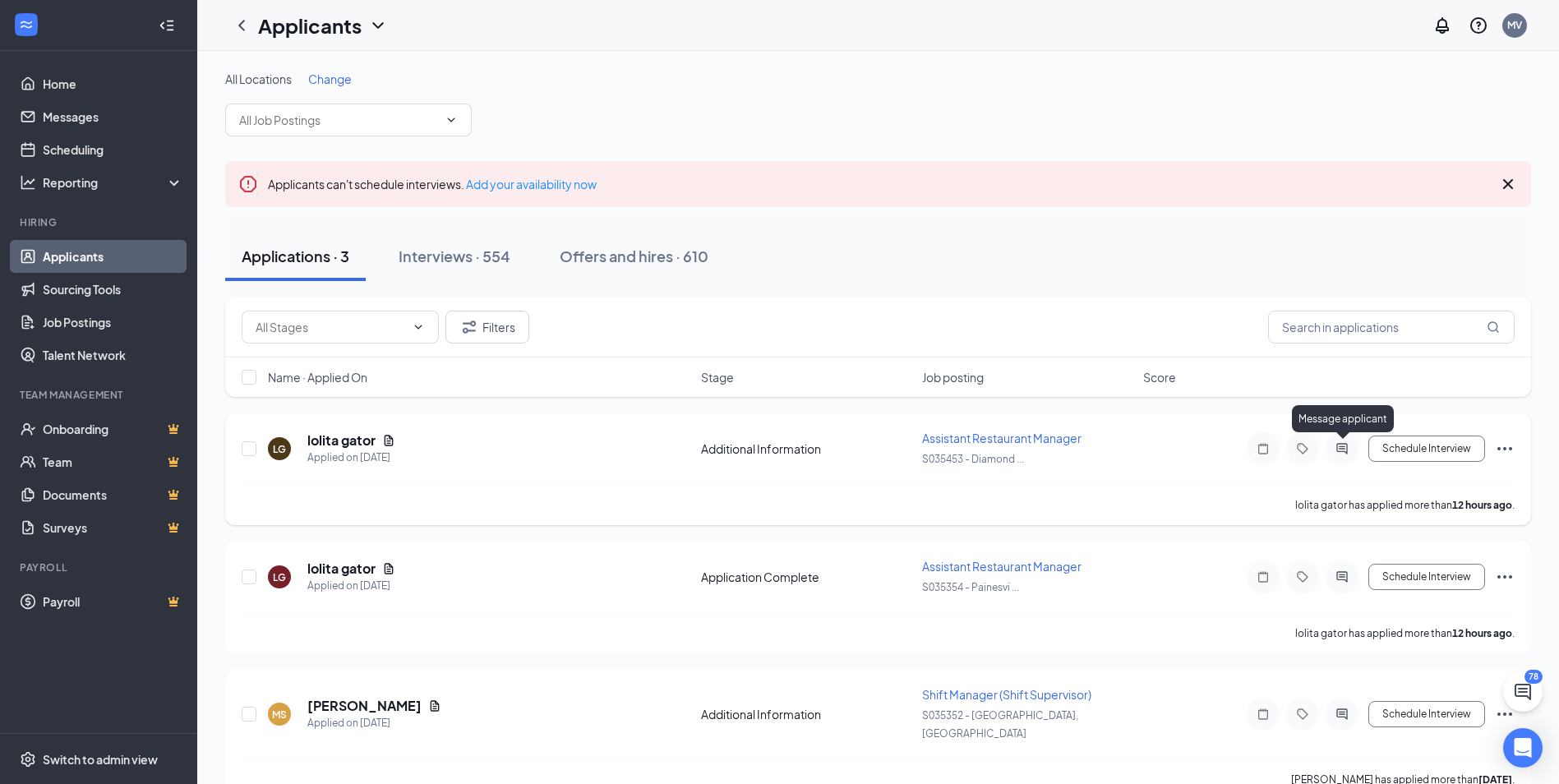
click at [1336, 450] on icon "ActiveChat" at bounding box center [1342, 448] width 20 height 13
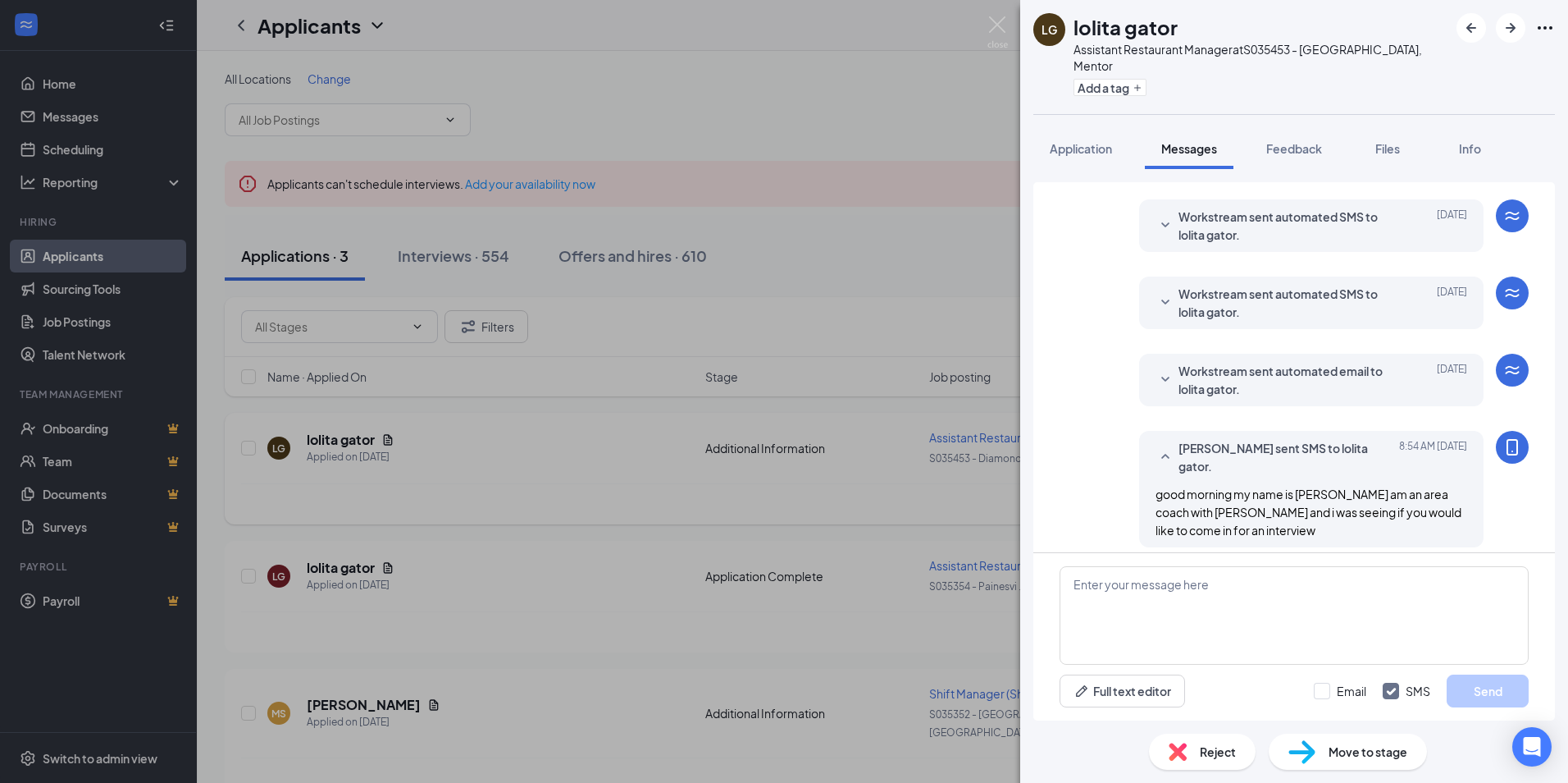
scroll to position [519, 0]
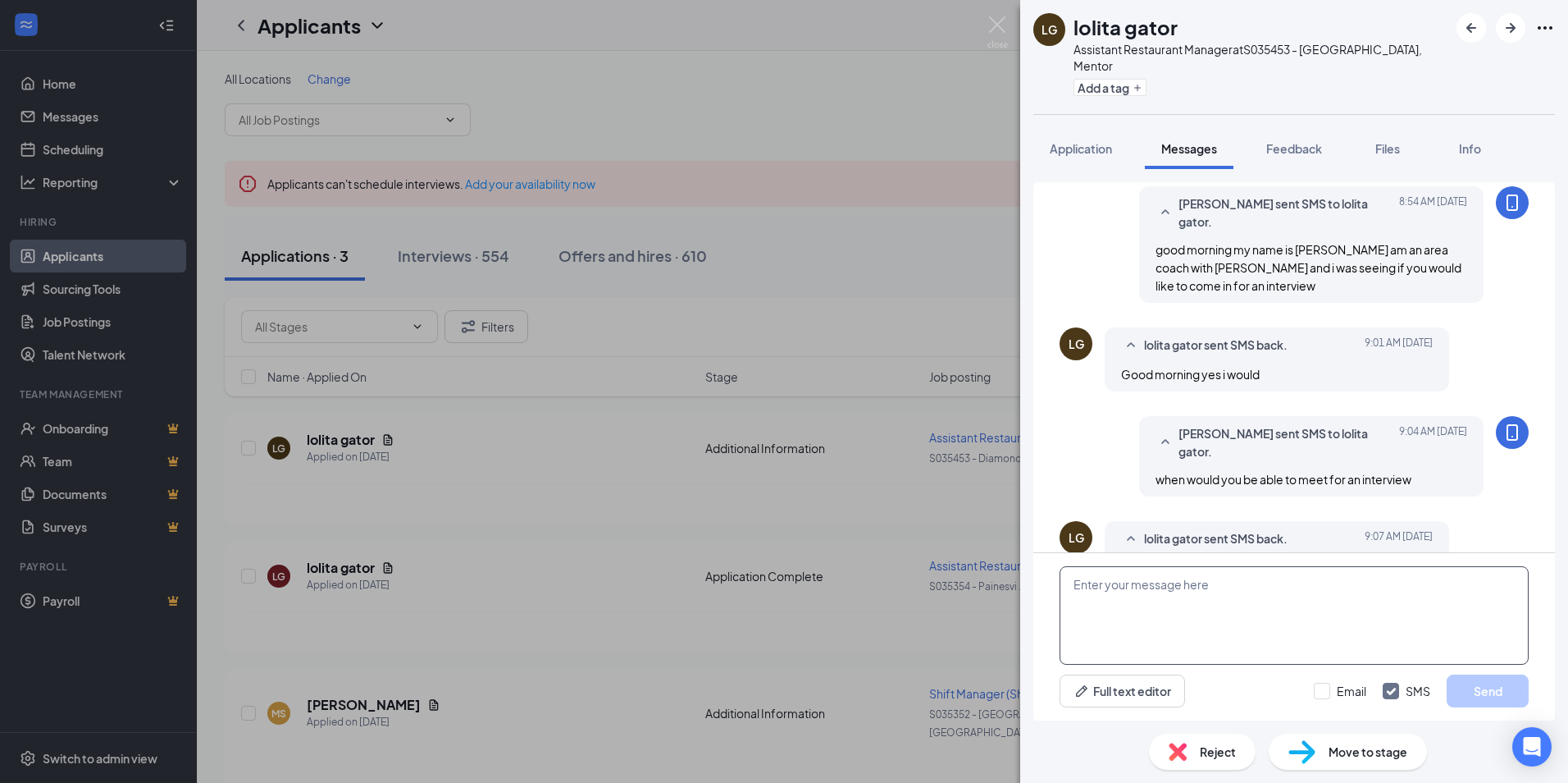
click at [1291, 610] on textarea at bounding box center [1293, 616] width 469 height 99
type textarea "i can do [DATE] morning at my location on [GEOGRAPHIC_DATA] dr"
click at [1495, 699] on button "Send" at bounding box center [1487, 691] width 82 height 33
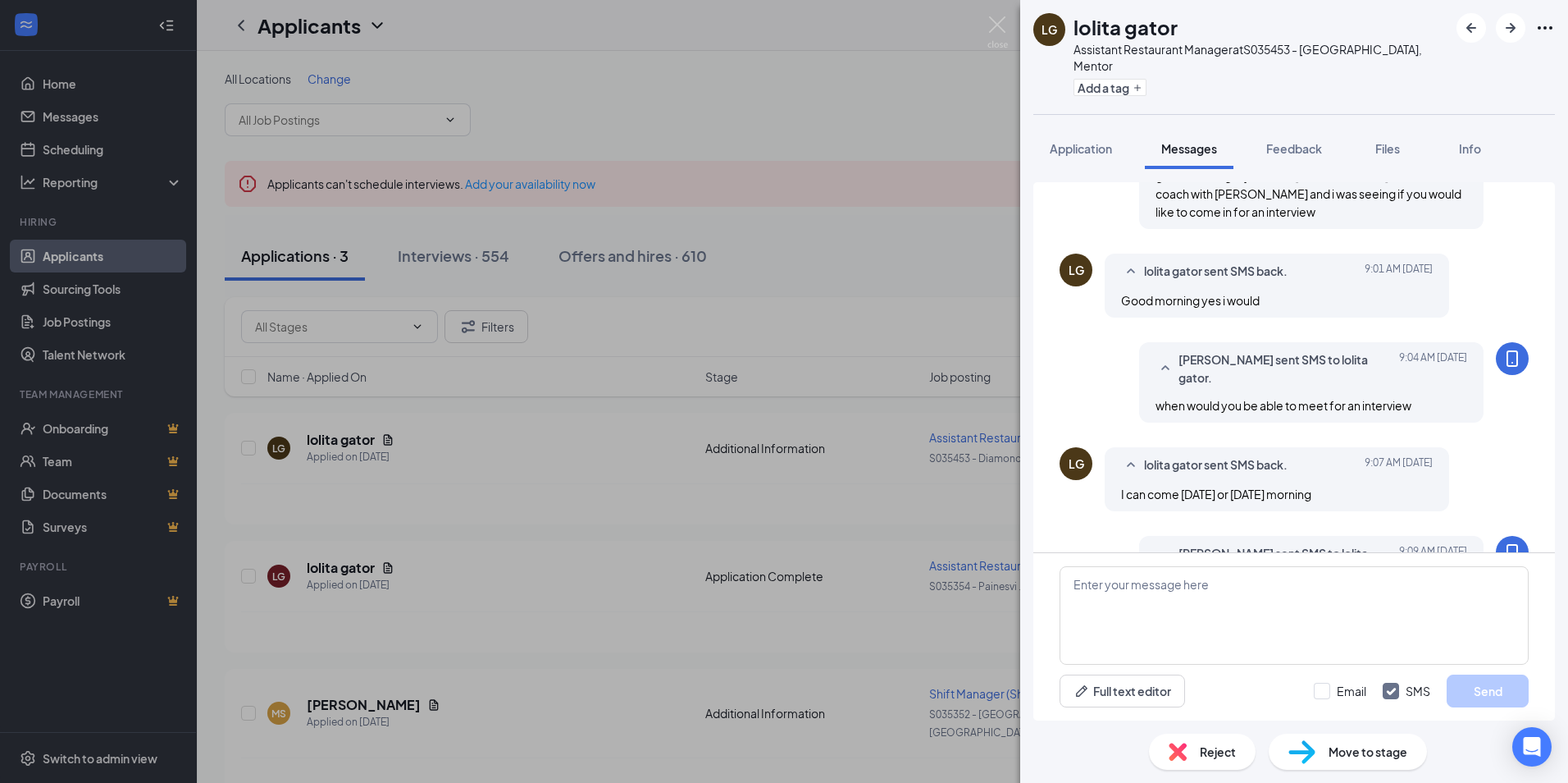
scroll to position [626, 0]
